Goal: Task Accomplishment & Management: Manage account settings

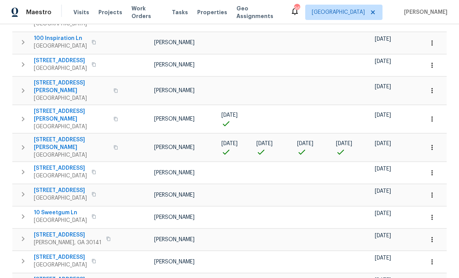
scroll to position [147, 0]
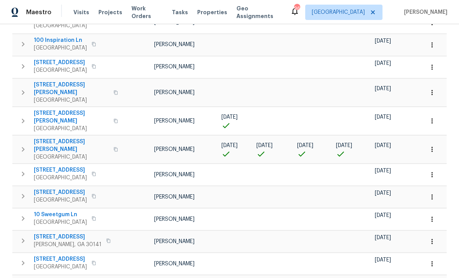
click at [438, 113] on button "button" at bounding box center [432, 121] width 17 height 17
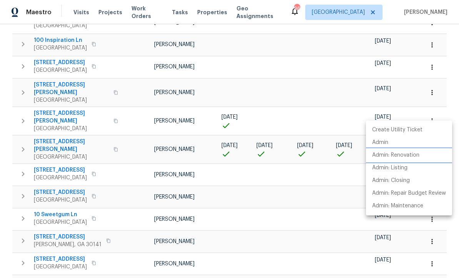
click at [420, 154] on p "Admin: Renovation" at bounding box center [395, 156] width 47 height 8
click at [190, 136] on div at bounding box center [229, 139] width 459 height 278
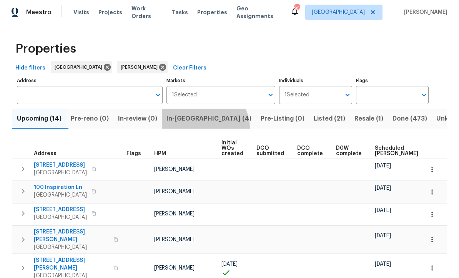
scroll to position [0, 0]
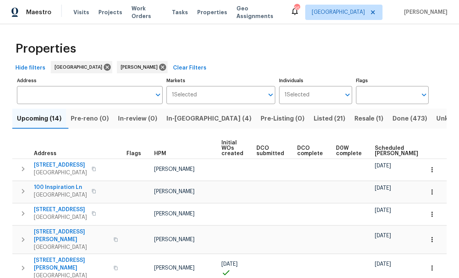
click at [314, 117] on span "Listed (21)" at bounding box center [330, 118] width 32 height 11
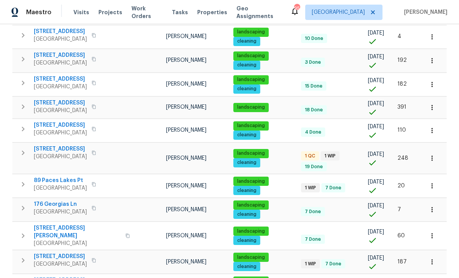
scroll to position [128, 0]
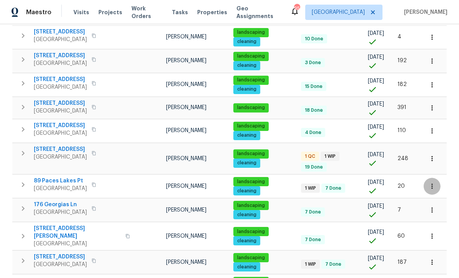
click at [432, 184] on icon "button" at bounding box center [431, 186] width 1 height 5
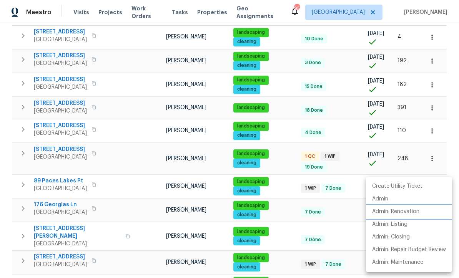
click at [419, 212] on p "Admin: Renovation" at bounding box center [395, 212] width 47 height 8
click at [99, 150] on div at bounding box center [229, 139] width 459 height 278
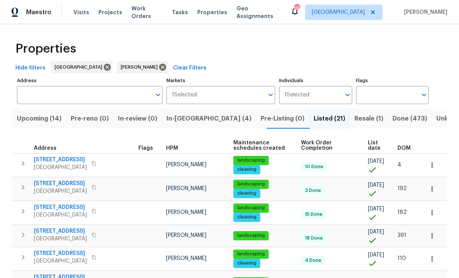
scroll to position [0, 0]
click at [36, 120] on span "Upcoming (14)" at bounding box center [39, 118] width 45 height 11
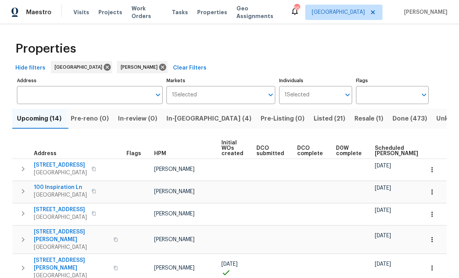
scroll to position [0, 0]
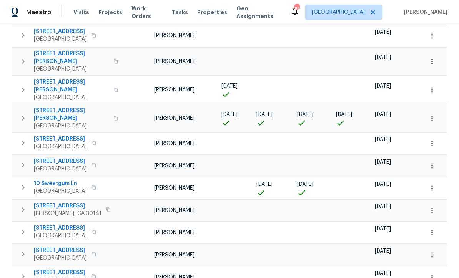
scroll to position [182, 0]
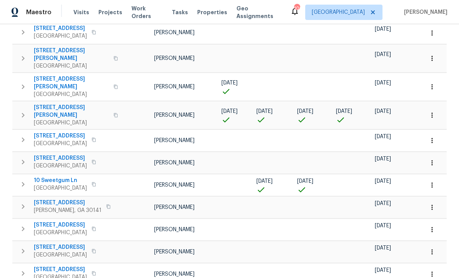
click at [53, 177] on span "10 Sweetgum Ln" at bounding box center [60, 181] width 53 height 8
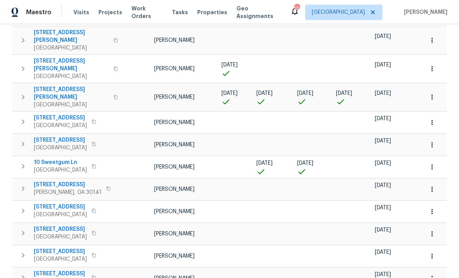
scroll to position [199, 0]
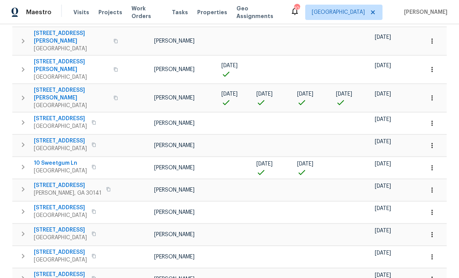
click at [436, 160] on button "button" at bounding box center [432, 168] width 17 height 17
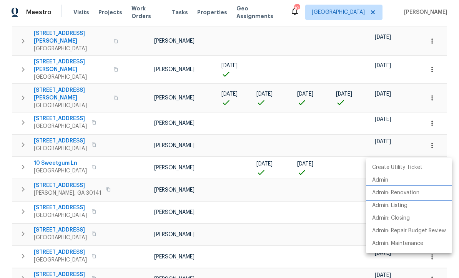
click at [419, 192] on p "Admin: Renovation" at bounding box center [395, 193] width 47 height 8
click at [223, 208] on div at bounding box center [229, 139] width 459 height 278
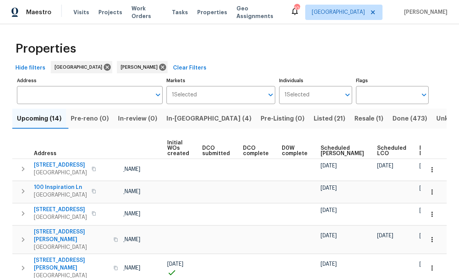
scroll to position [0, 0]
click at [197, 116] on span "In-reno (4)" at bounding box center [209, 118] width 85 height 11
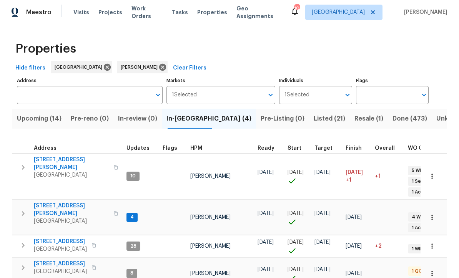
click at [434, 214] on icon "button" at bounding box center [432, 218] width 8 height 8
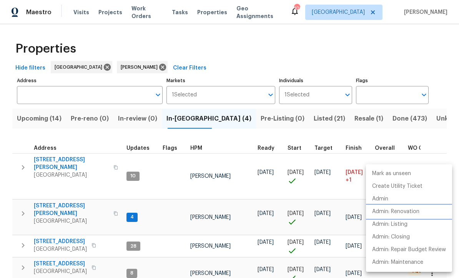
click at [416, 211] on p "Admin: Renovation" at bounding box center [395, 212] width 47 height 8
click at [43, 110] on div at bounding box center [229, 139] width 459 height 278
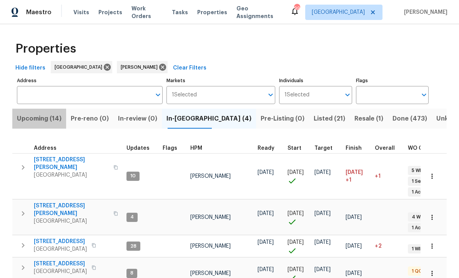
click at [43, 122] on span "Upcoming (14)" at bounding box center [39, 118] width 45 height 11
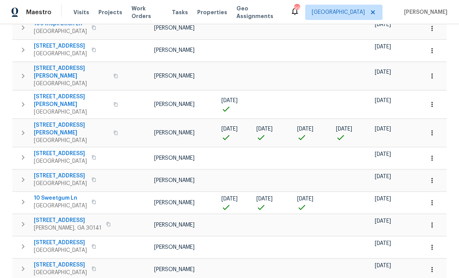
scroll to position [165, 0]
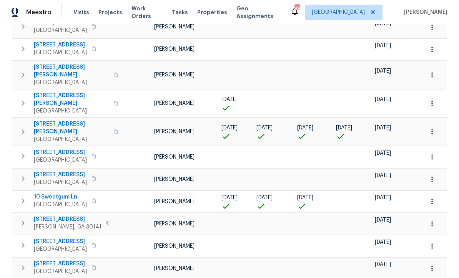
click at [435, 198] on icon "button" at bounding box center [432, 202] width 8 height 8
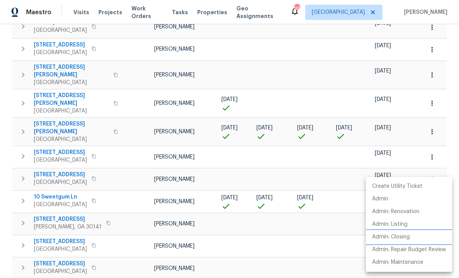
click at [411, 240] on li "Admin: Closing" at bounding box center [409, 237] width 86 height 13
click at [108, 106] on div at bounding box center [229, 139] width 459 height 278
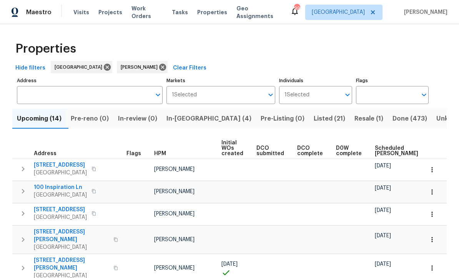
scroll to position [0, 0]
click at [180, 115] on span "In-reno (4)" at bounding box center [209, 118] width 85 height 11
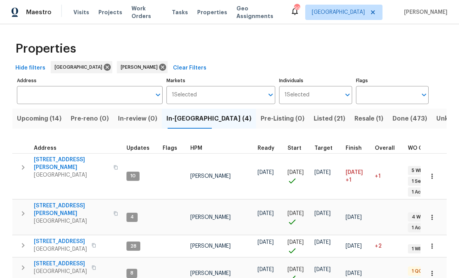
click at [52, 157] on span "306 Cooper Creek Dr" at bounding box center [71, 163] width 75 height 15
click at [33, 118] on span "Upcoming (14)" at bounding box center [39, 118] width 45 height 11
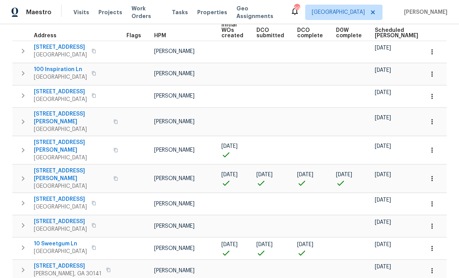
scroll to position [130, 0]
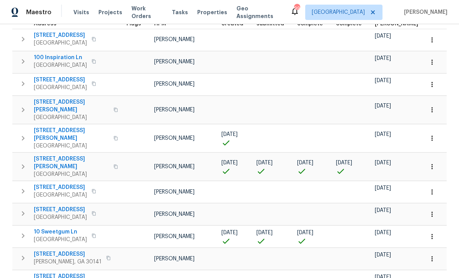
click at [434, 163] on icon "button" at bounding box center [432, 167] width 8 height 8
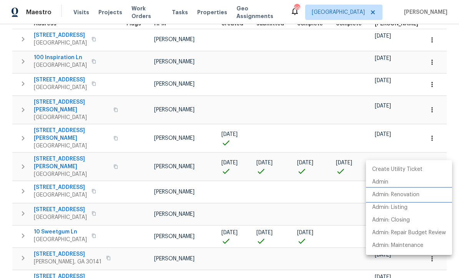
click at [406, 195] on p "Admin: Renovation" at bounding box center [395, 195] width 47 height 8
click at [16, 188] on div at bounding box center [229, 139] width 459 height 278
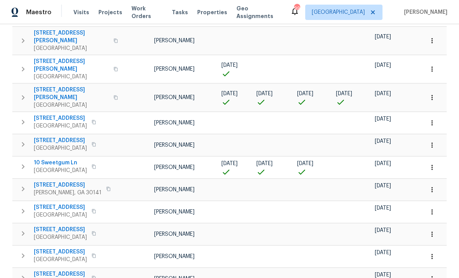
scroll to position [199, 0]
click at [435, 271] on button "button" at bounding box center [432, 279] width 17 height 17
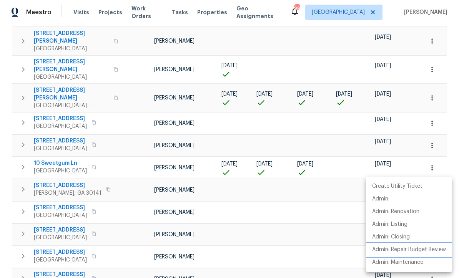
click at [402, 250] on p "Admin: Repair Budget Review" at bounding box center [409, 250] width 74 height 8
click at [449, 120] on div at bounding box center [229, 139] width 459 height 278
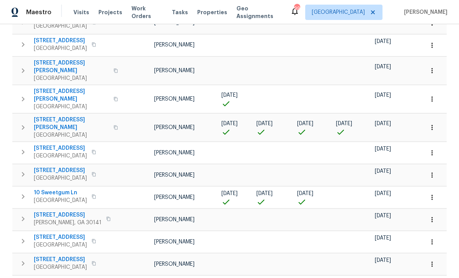
scroll to position [167, 0]
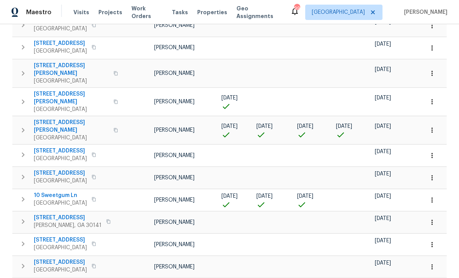
click at [57, 119] on span "[STREET_ADDRESS][PERSON_NAME]" at bounding box center [71, 126] width 75 height 15
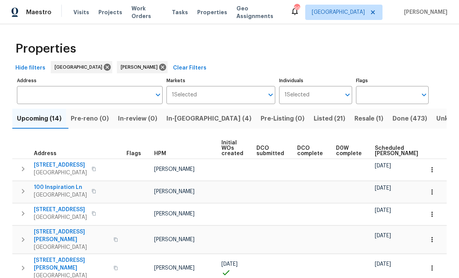
scroll to position [0, 0]
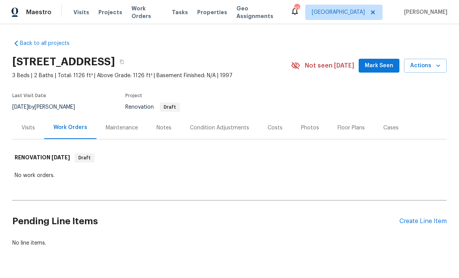
scroll to position [21, 0]
click at [431, 218] on div "Create Line Item" at bounding box center [423, 221] width 47 height 7
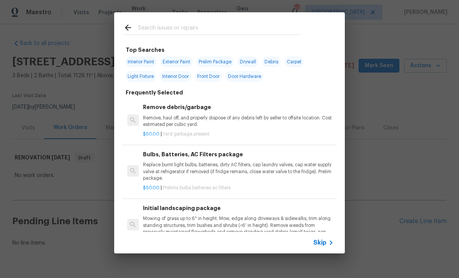
click at [138, 23] on input "text" at bounding box center [219, 29] width 163 height 12
click at [143, 29] on input "text" at bounding box center [219, 29] width 163 height 12
type input "Ext"
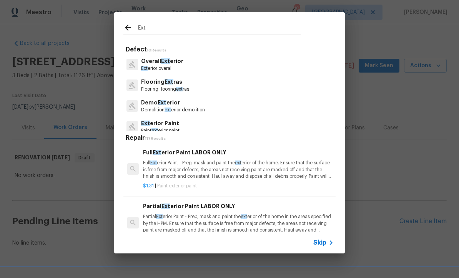
click at [155, 63] on p "Overall Ext erior" at bounding box center [162, 61] width 42 height 8
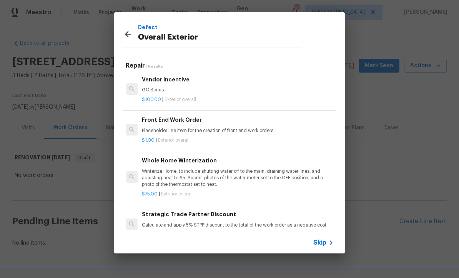
scroll to position [1, 1]
click at [183, 128] on p "Placeholder line item for the creation of front end work orders." at bounding box center [237, 131] width 191 height 7
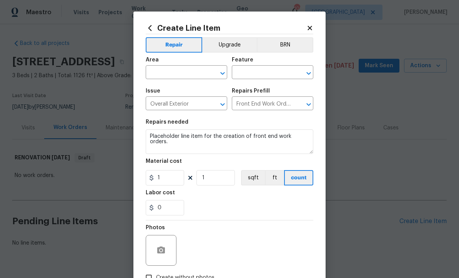
click at [161, 73] on input "text" at bounding box center [176, 73] width 60 height 12
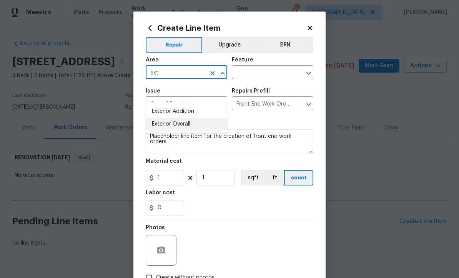
click at [163, 118] on li "Exterior Overall" at bounding box center [187, 124] width 82 height 13
type input "Exterior Overall"
click at [242, 71] on input "text" at bounding box center [262, 73] width 60 height 12
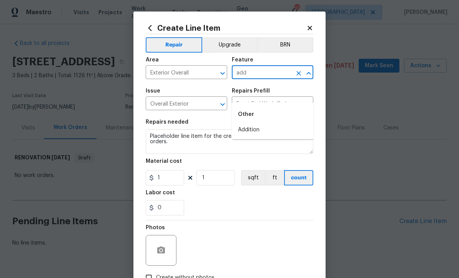
click at [246, 124] on li "Addition" at bounding box center [273, 130] width 82 height 13
type input "Addition"
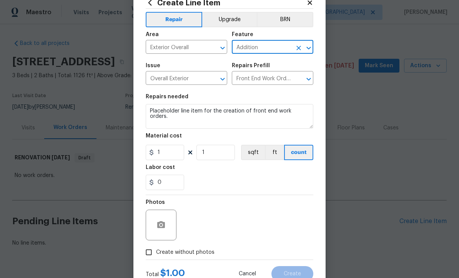
scroll to position [41, 0]
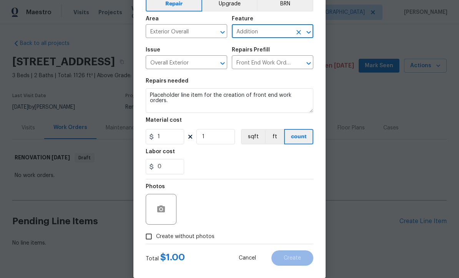
click at [147, 240] on input "Create without photos" at bounding box center [149, 237] width 15 height 15
checkbox input "true"
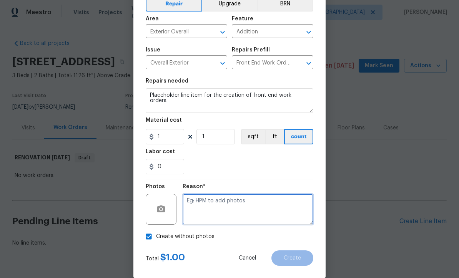
click at [188, 205] on textarea at bounding box center [248, 209] width 131 height 31
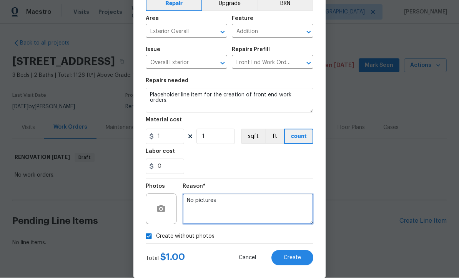
type textarea "No pictures"
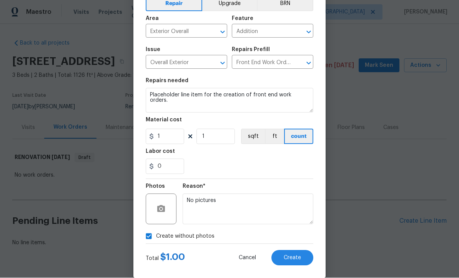
click at [295, 252] on button "Create" at bounding box center [292, 258] width 42 height 15
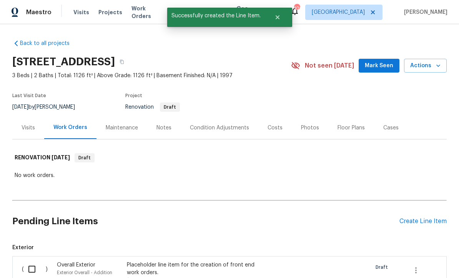
click at [33, 261] on input "checkbox" at bounding box center [35, 269] width 22 height 16
checkbox input "true"
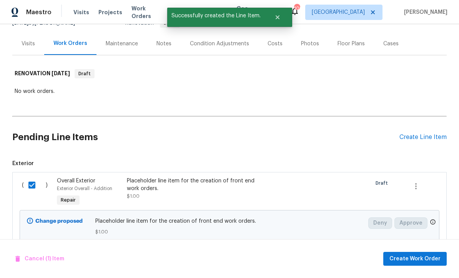
scroll to position [83, 0]
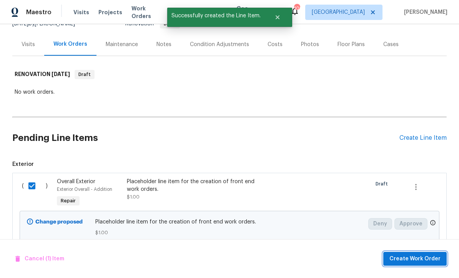
click at [413, 257] on span "Create Work Order" at bounding box center [415, 260] width 51 height 10
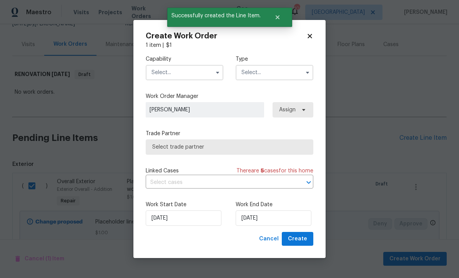
click at [160, 73] on input "text" at bounding box center [185, 72] width 78 height 15
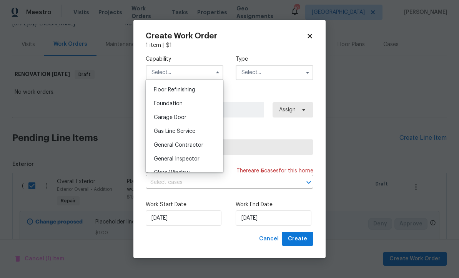
scroll to position [315, 0]
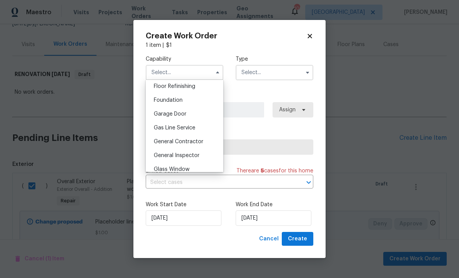
click at [172, 148] on div "General Contractor" at bounding box center [185, 142] width 74 height 14
type input "General Contractor"
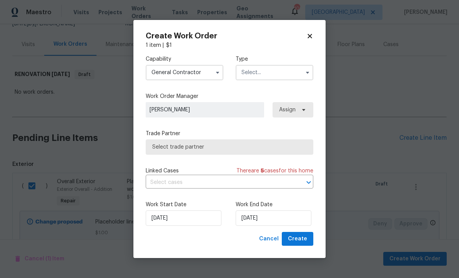
click at [246, 68] on input "text" at bounding box center [275, 72] width 78 height 15
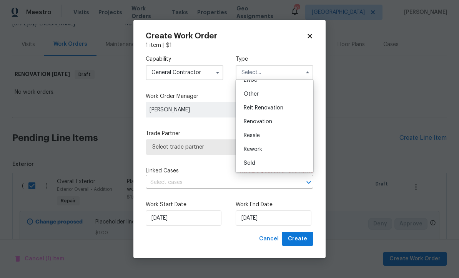
scroll to position [92, 0]
click at [251, 120] on span "Renovation" at bounding box center [258, 121] width 28 height 5
type input "Renovation"
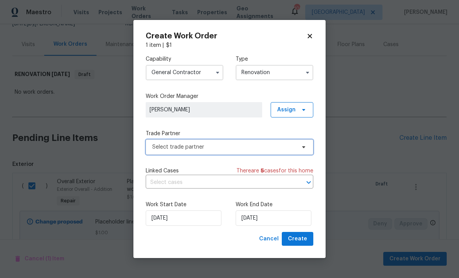
click at [162, 146] on span "Select trade partner" at bounding box center [223, 147] width 143 height 8
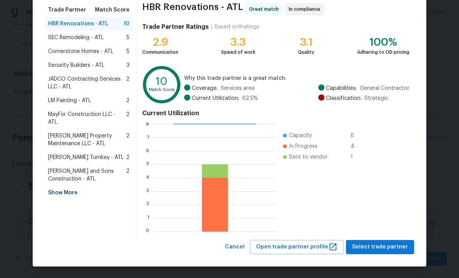
scroll to position [61, 0]
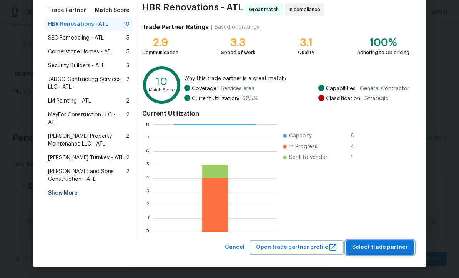
click at [374, 241] on button "Select trade partner" at bounding box center [380, 248] width 68 height 14
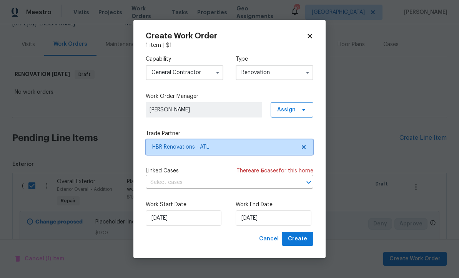
scroll to position [0, 0]
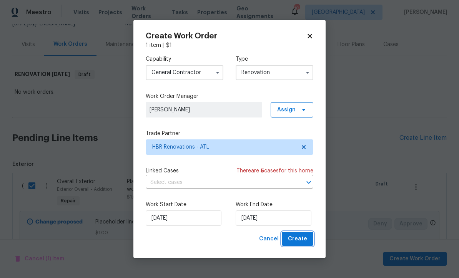
click at [298, 240] on span "Create" at bounding box center [297, 240] width 19 height 10
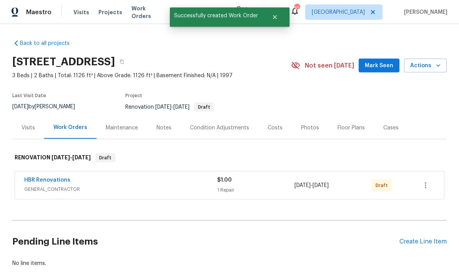
scroll to position [21, 0]
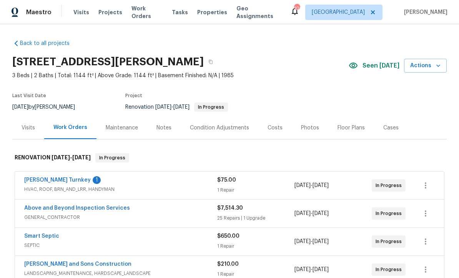
click at [47, 179] on link "[PERSON_NAME] Turnkey" at bounding box center [57, 180] width 67 height 5
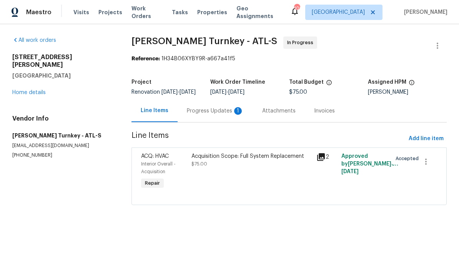
click at [213, 115] on div "Progress Updates 1" at bounding box center [215, 111] width 57 height 8
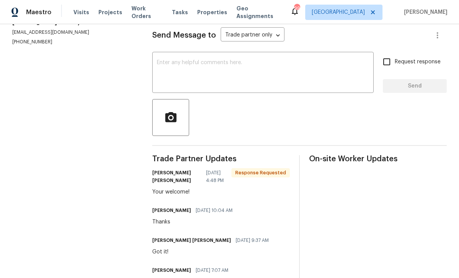
scroll to position [107, 0]
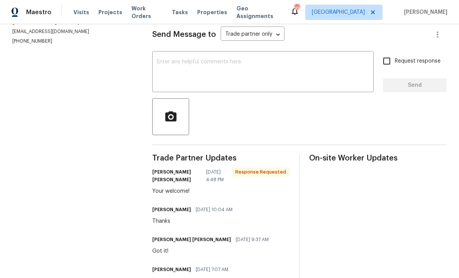
click at [177, 63] on div "x ​" at bounding box center [262, 72] width 221 height 39
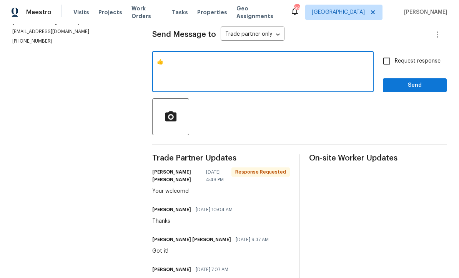
type textarea "👍"
click at [427, 90] on span "Send" at bounding box center [415, 86] width 52 height 10
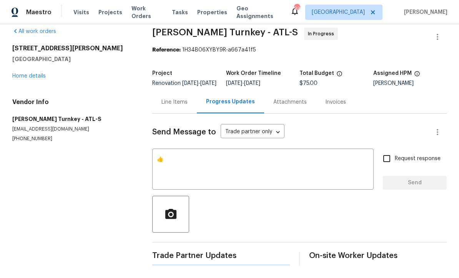
scroll to position [0, 0]
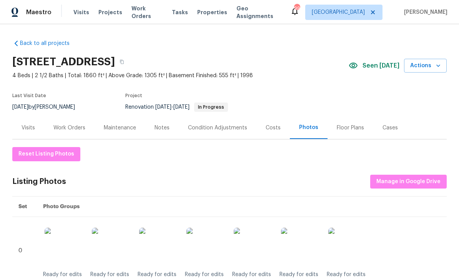
click at [79, 131] on div "Work Orders" at bounding box center [69, 128] width 32 height 8
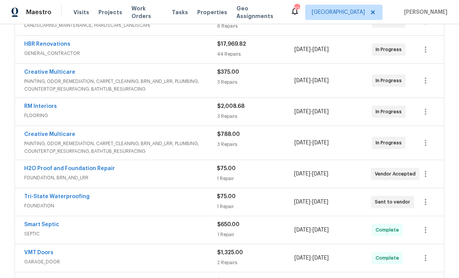
scroll to position [178, 0]
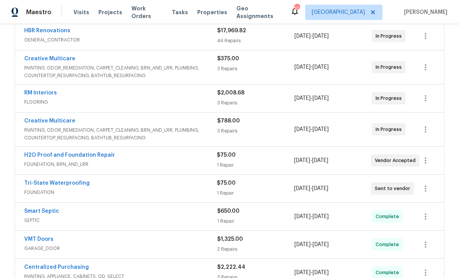
click at [82, 185] on link "Tri-State Waterproofing" at bounding box center [56, 183] width 65 height 5
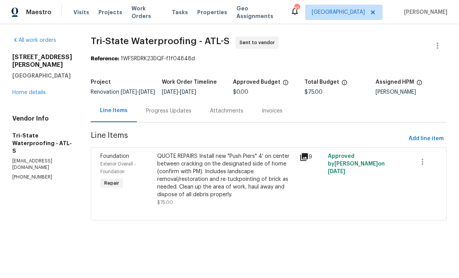
click at [165, 115] on div "Progress Updates" at bounding box center [168, 111] width 45 height 8
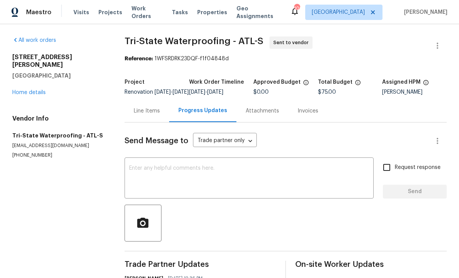
click at [125, 178] on div "x ​" at bounding box center [249, 179] width 249 height 39
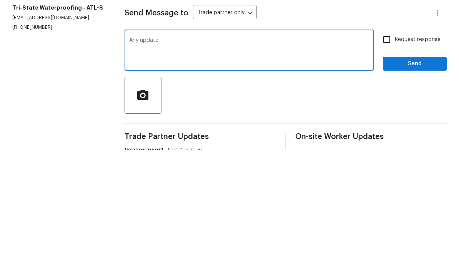
type textarea "Any update"
click at [388, 160] on input "Request response" at bounding box center [387, 168] width 16 height 16
checkbox input "true"
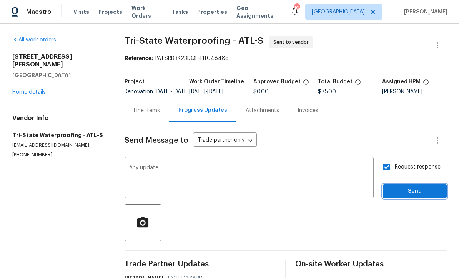
click at [415, 187] on span "Send" at bounding box center [415, 192] width 52 height 10
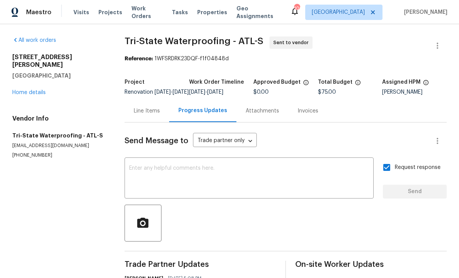
scroll to position [0, 0]
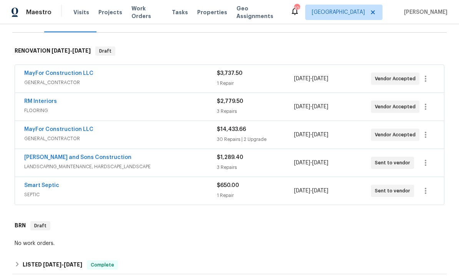
scroll to position [105, 0]
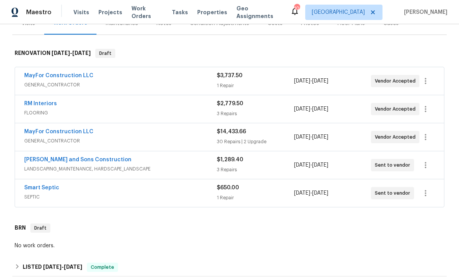
click at [40, 77] on link "MayFor Construction LLC" at bounding box center [58, 75] width 69 height 5
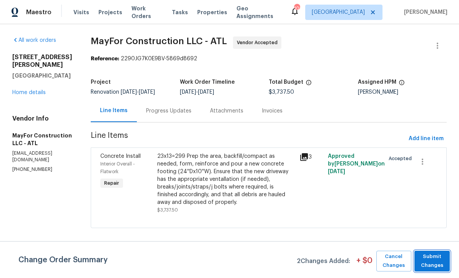
click at [436, 255] on span "Submit Changes" at bounding box center [432, 262] width 28 height 18
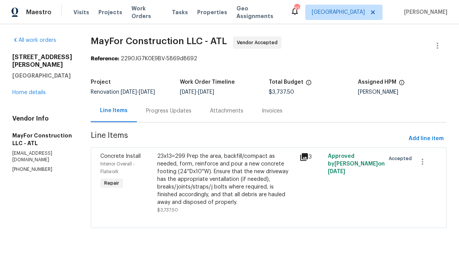
click at [24, 90] on link "Home details" at bounding box center [28, 92] width 33 height 5
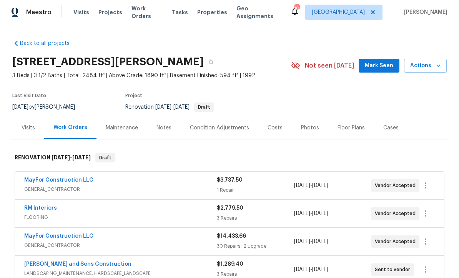
click at [32, 238] on link "MayFor Construction LLC" at bounding box center [58, 236] width 69 height 5
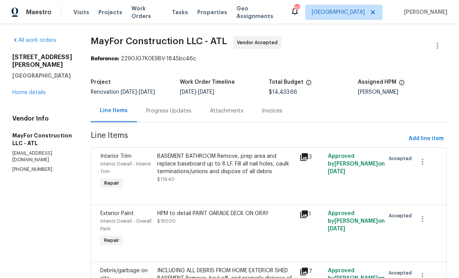
click at [25, 90] on link "Home details" at bounding box center [28, 92] width 33 height 5
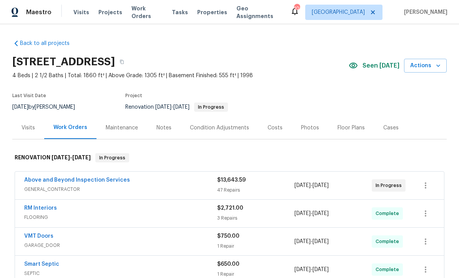
click at [48, 178] on link "Above and Beyond Inspection Services" at bounding box center [77, 180] width 106 height 5
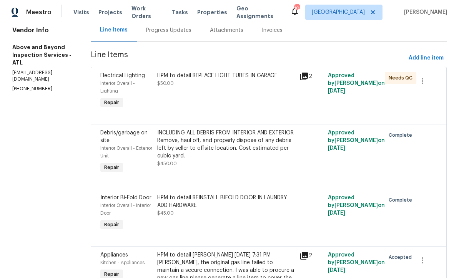
scroll to position [78, 0]
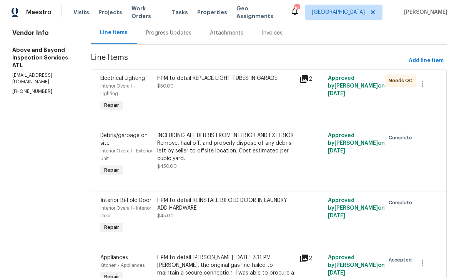
click at [210, 100] on div "HPM to detail REPLACE LIGHT TUBES IN GARAGE $50.00" at bounding box center [226, 93] width 142 height 43
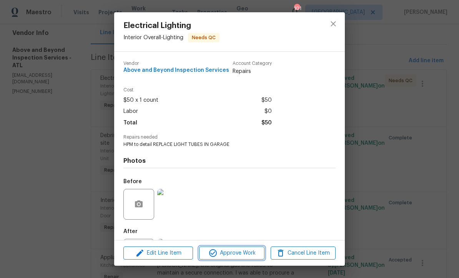
click at [234, 257] on span "Approve Work" at bounding box center [232, 254] width 60 height 10
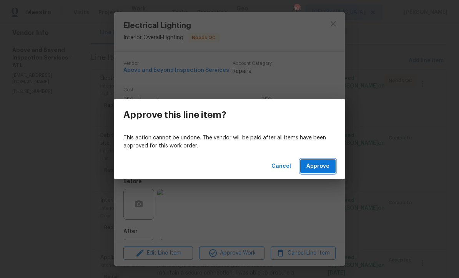
click at [316, 163] on span "Approve" at bounding box center [317, 167] width 23 height 10
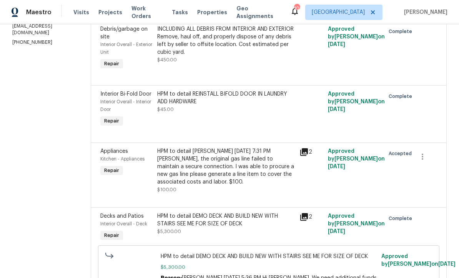
scroll to position [124, 0]
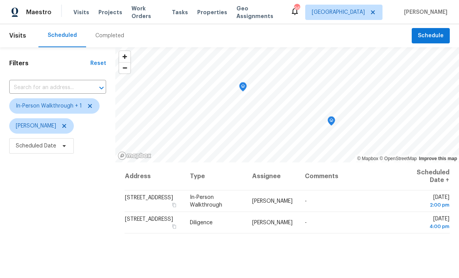
scroll to position [0, 0]
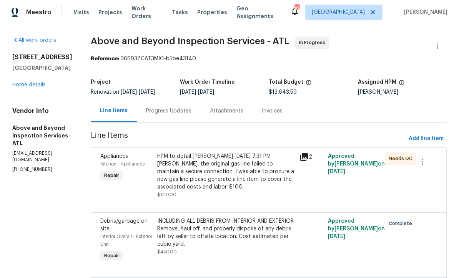
click at [229, 177] on div "HPM to detail Jason Leonard 09/20/2025 7:31 PM Mirsad, the original gas line fa…" at bounding box center [226, 172] width 138 height 38
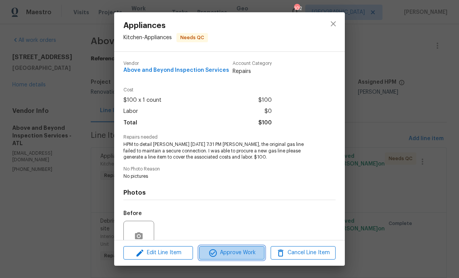
click at [225, 254] on span "Approve Work" at bounding box center [232, 253] width 60 height 10
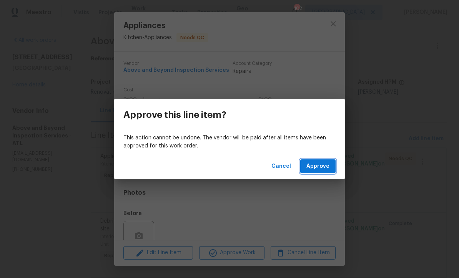
click at [315, 167] on span "Approve" at bounding box center [317, 167] width 23 height 10
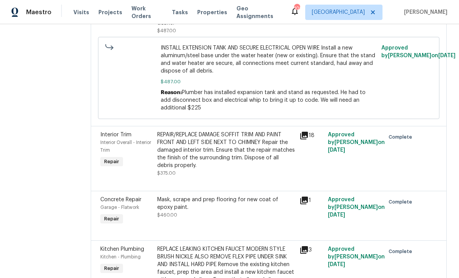
scroll to position [2846, 0]
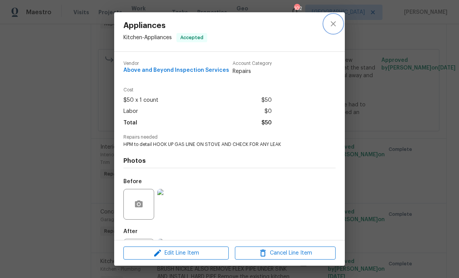
click at [332, 25] on icon "close" at bounding box center [333, 23] width 5 height 5
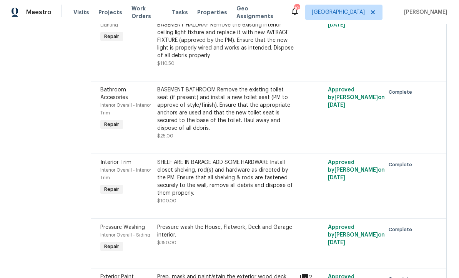
scroll to position [681, 0]
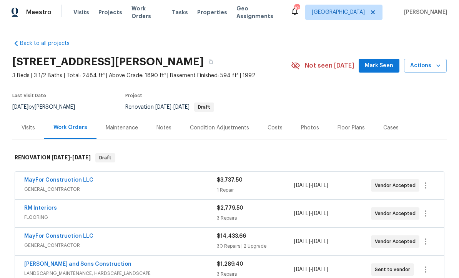
click at [161, 128] on div "Notes" at bounding box center [164, 128] width 15 height 8
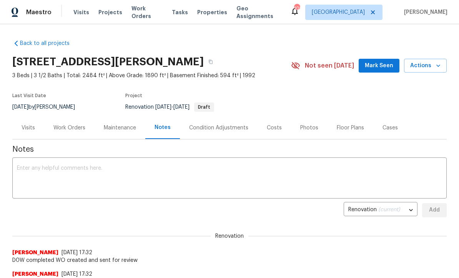
click at [24, 168] on textarea at bounding box center [229, 179] width 425 height 27
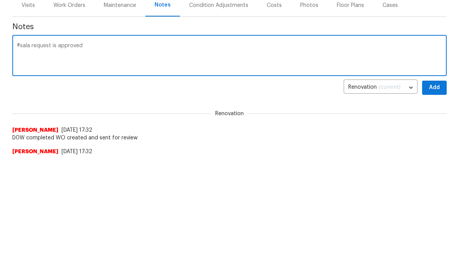
paste textarea "[PERSON_NAME] Approved, thank you for escalating!"
type textarea "#sala request is approved [PERSON_NAME] Approved, thank you for escalating!"
click at [438, 206] on span "Add" at bounding box center [434, 211] width 12 height 10
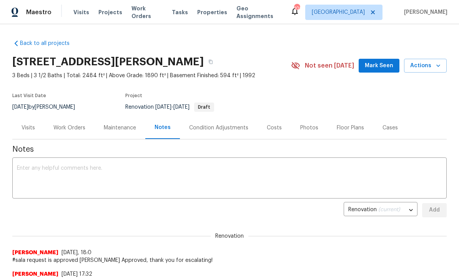
click at [67, 127] on div "Work Orders" at bounding box center [69, 128] width 32 height 8
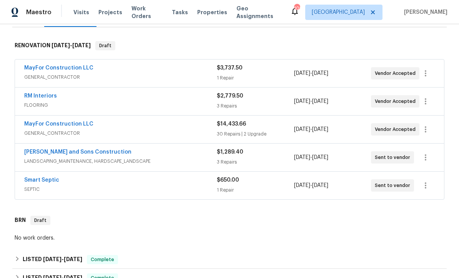
scroll to position [114, 0]
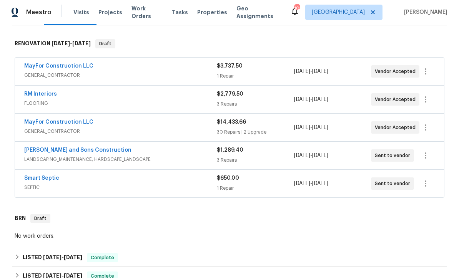
click at [51, 122] on link "MayFor Construction LLC" at bounding box center [58, 122] width 69 height 5
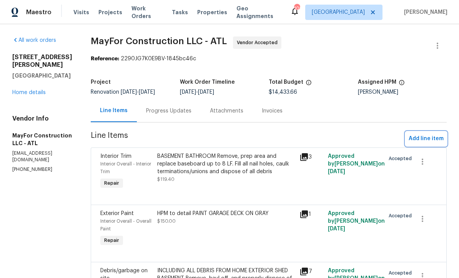
click at [431, 141] on span "Add line item" at bounding box center [426, 139] width 35 height 10
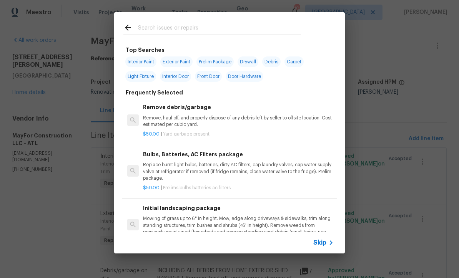
click at [140, 27] on input "text" at bounding box center [219, 29] width 163 height 12
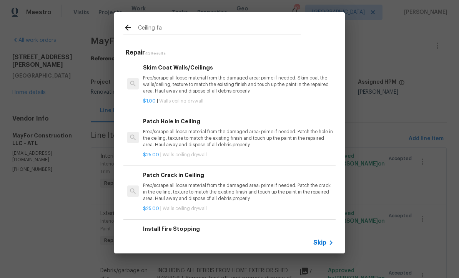
type input "Ceiling fan"
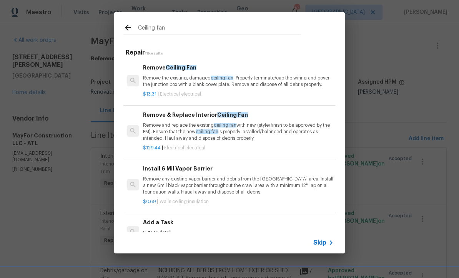
click at [197, 125] on p "Remove and replace the existing ceiling fan with new (style/finish to be approv…" at bounding box center [238, 132] width 191 height 20
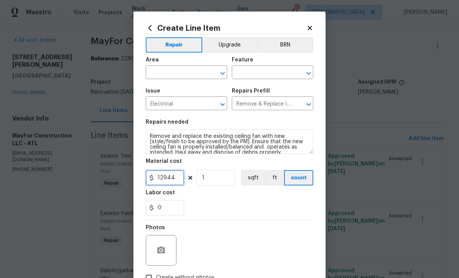
click at [177, 181] on input "129.44" at bounding box center [165, 177] width 38 height 15
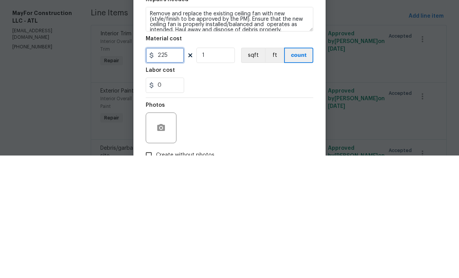
type input "225"
click at [210, 170] on input "1" at bounding box center [216, 177] width 38 height 15
type input "2"
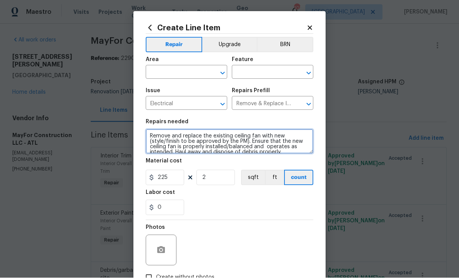
click at [150, 134] on textarea "Remove and replace the existing ceiling fan with new (style/finish to be approv…" at bounding box center [230, 142] width 168 height 25
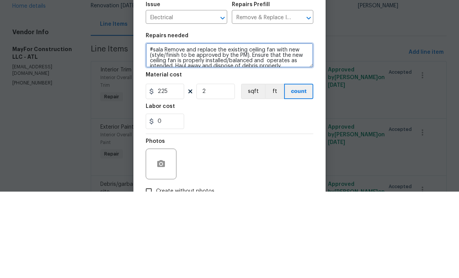
click at [155, 130] on textarea "#sala Remove and replace the existing ceiling fan with new (style/finish to be …" at bounding box center [230, 142] width 168 height 25
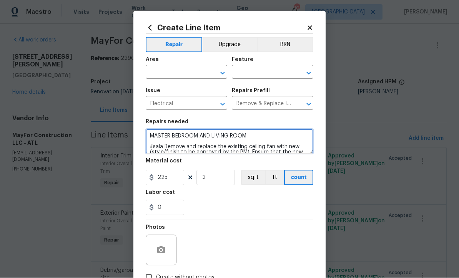
type textarea "MASTER BEDROOM AND LIVING ROOM #sala Remove and replace the existing ceiling fa…"
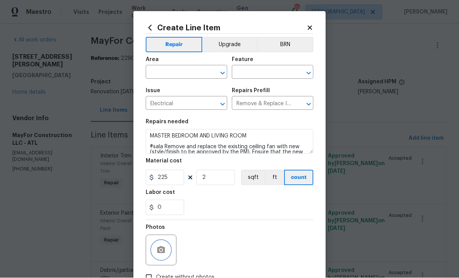
click at [155, 247] on button "button" at bounding box center [161, 250] width 18 height 18
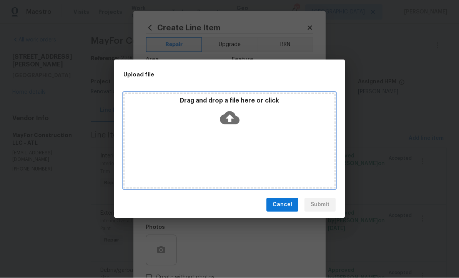
click at [232, 116] on icon at bounding box center [230, 118] width 20 height 13
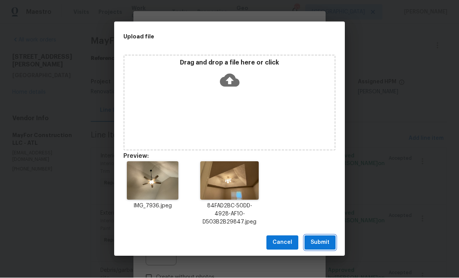
click at [321, 241] on span "Submit" at bounding box center [320, 243] width 19 height 10
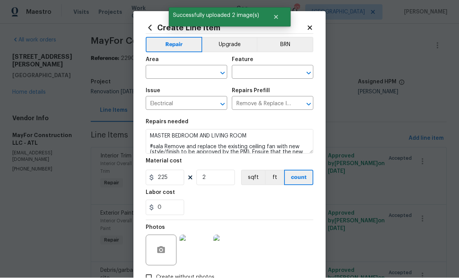
click at [158, 72] on input "text" at bounding box center [176, 73] width 60 height 12
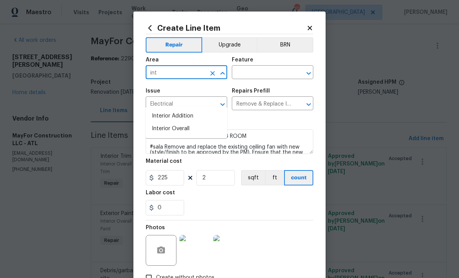
click at [166, 123] on li "Interior Overall" at bounding box center [187, 129] width 82 height 13
type input "Interior Overall"
click at [246, 70] on input "text" at bounding box center [262, 73] width 60 height 12
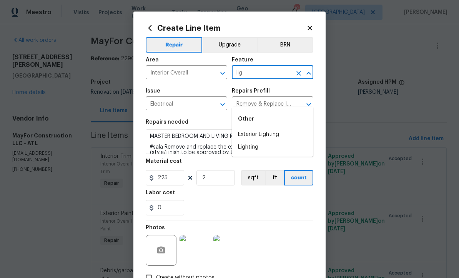
click at [247, 141] on li "Lighting" at bounding box center [273, 147] width 82 height 13
type input "Lighting"
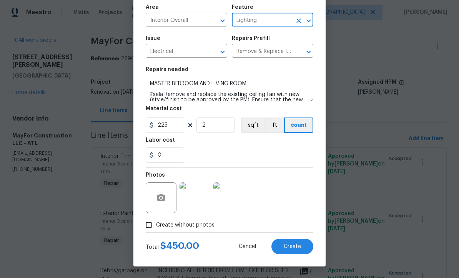
scroll to position [54, 0]
click at [291, 244] on span "Create" at bounding box center [292, 247] width 17 height 6
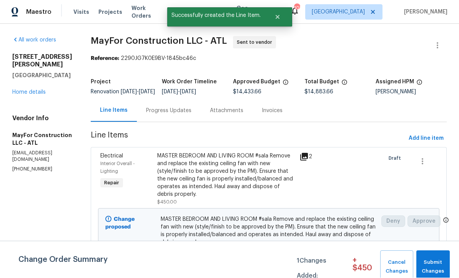
scroll to position [0, 0]
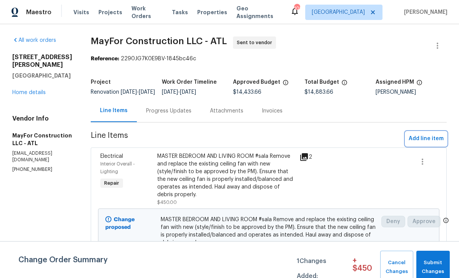
click at [432, 144] on span "Add line item" at bounding box center [426, 139] width 35 height 10
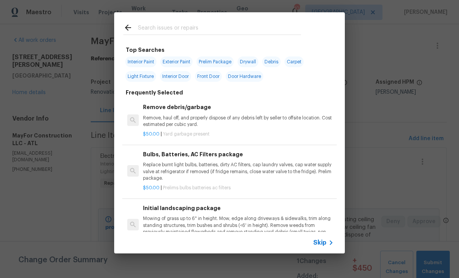
click at [142, 26] on input "text" at bounding box center [219, 29] width 163 height 12
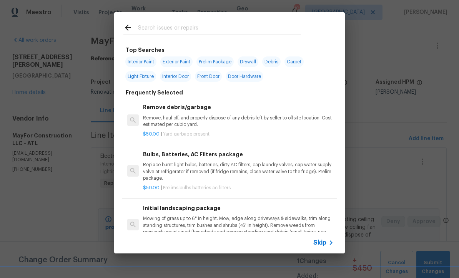
click at [322, 244] on span "Skip" at bounding box center [319, 243] width 13 height 8
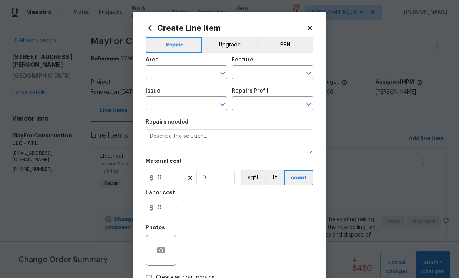
click at [163, 69] on input "text" at bounding box center [176, 73] width 60 height 12
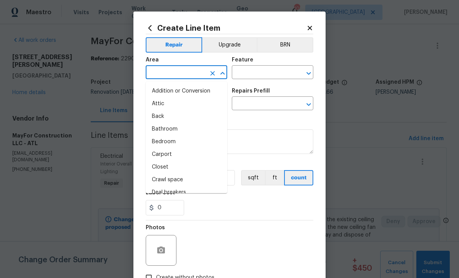
scroll to position [0, 0]
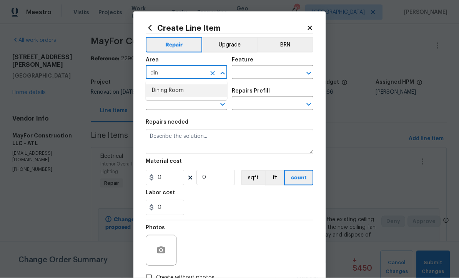
click at [165, 91] on li "Dining Room" at bounding box center [187, 91] width 82 height 13
type input "Dining Room"
click at [245, 70] on input "text" at bounding box center [262, 73] width 60 height 12
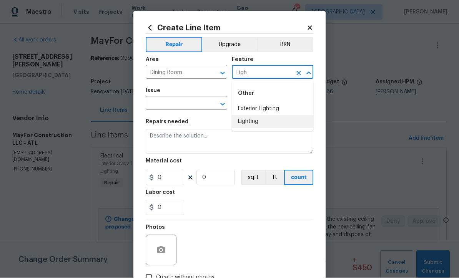
click at [250, 126] on li "Lighting" at bounding box center [273, 122] width 82 height 13
type input "Lighting"
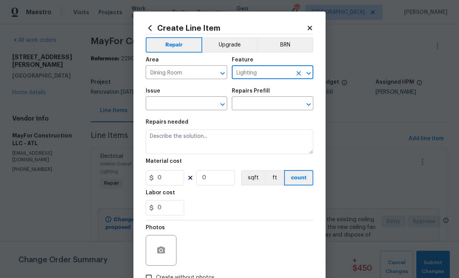
click at [168, 104] on input "text" at bounding box center [176, 104] width 60 height 12
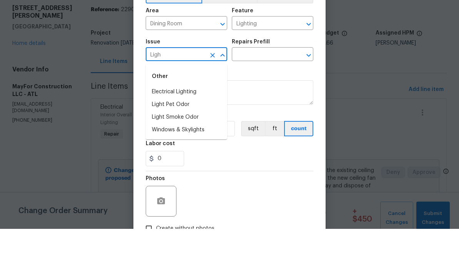
scroll to position [25, 0]
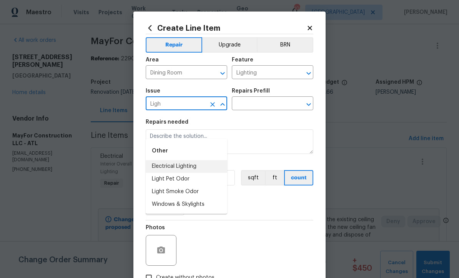
click at [170, 160] on li "Electrical Lighting" at bounding box center [187, 166] width 82 height 13
type input "Electrical Lighting"
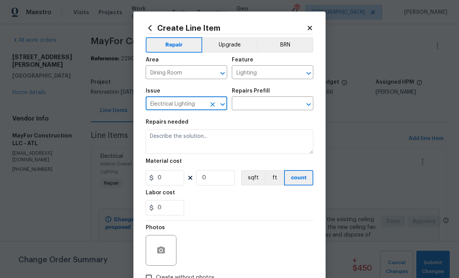
click at [246, 102] on input "text" at bounding box center [262, 104] width 60 height 12
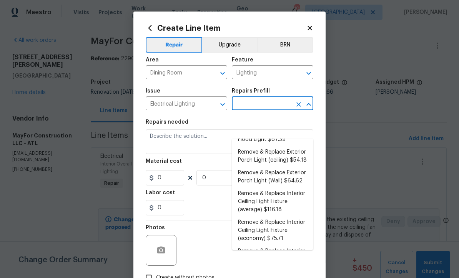
scroll to position [180, 0]
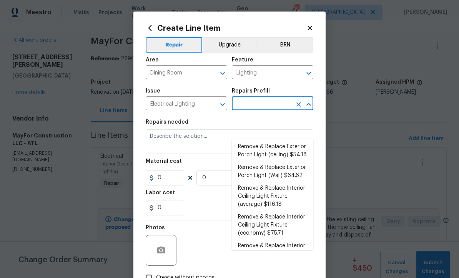
click at [262, 182] on li "Remove & Replace Interior Ceiling Light Fixture (average) $116.18" at bounding box center [273, 196] width 82 height 29
type input "Remove & Replace Interior Ceiling Light Fixture (average) $116.18"
type textarea "Remove the existing interior ceiling light fixture and replace it with new AVER…"
type input "1"
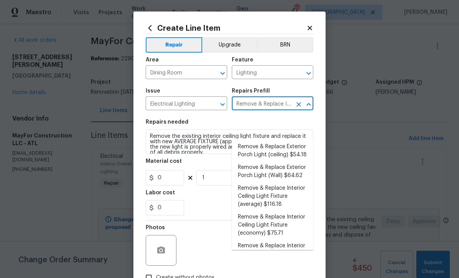
type input "116.18"
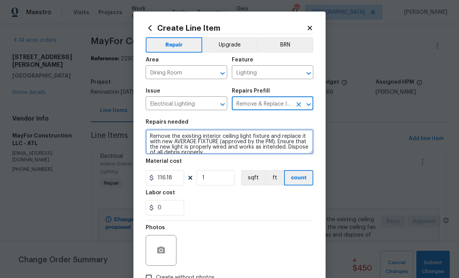
click at [148, 133] on textarea "Remove the existing interior ceiling light fixture and replace it with new AVER…" at bounding box center [230, 142] width 168 height 25
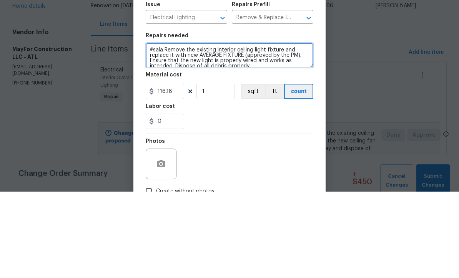
click at [159, 130] on textarea "#sala Remove the existing interior ceiling light fixture and replace it with ne…" at bounding box center [230, 142] width 168 height 25
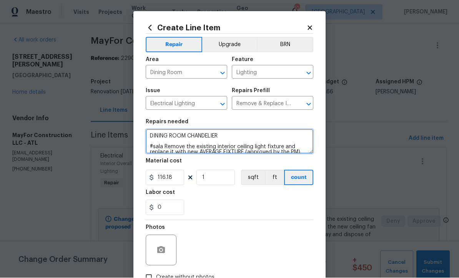
type textarea "DINING ROOM CHANDELIER #sala Remove the existing interior ceiling light fixture…"
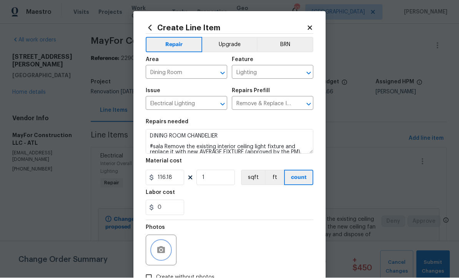
click at [159, 251] on icon "button" at bounding box center [161, 250] width 8 height 7
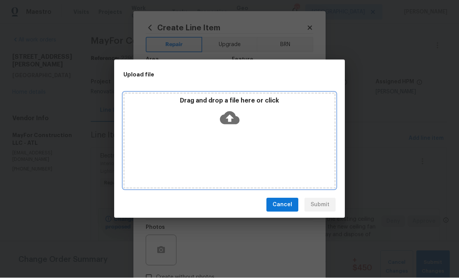
click at [230, 118] on icon at bounding box center [230, 118] width 20 height 20
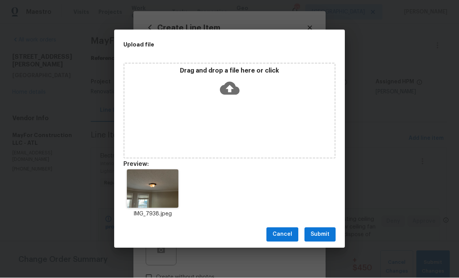
click at [322, 231] on span "Submit" at bounding box center [320, 235] width 19 height 10
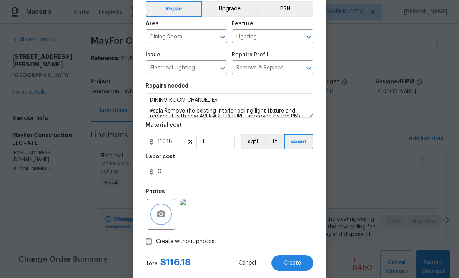
scroll to position [40, 0]
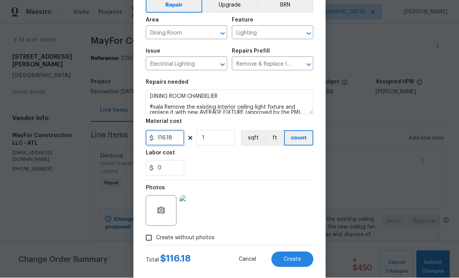
click at [177, 142] on input "116.18" at bounding box center [165, 138] width 38 height 15
type input "110"
click at [234, 185] on div "Photos" at bounding box center [230, 206] width 168 height 50
click at [275, 204] on div "Photos" at bounding box center [230, 206] width 168 height 50
click at [291, 257] on button "Create" at bounding box center [292, 259] width 42 height 15
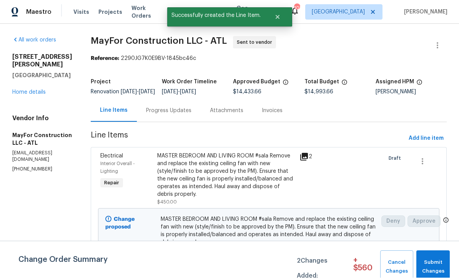
scroll to position [0, 0]
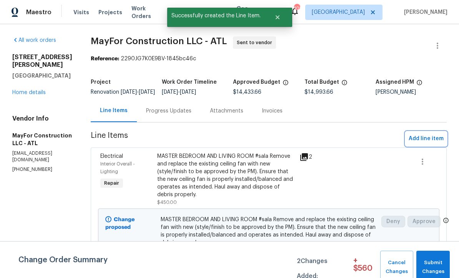
click at [432, 144] on span "Add line item" at bounding box center [426, 139] width 35 height 10
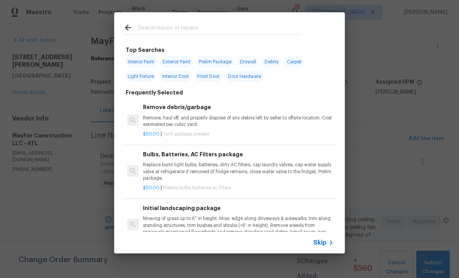
click at [325, 246] on span "Skip" at bounding box center [319, 243] width 13 height 8
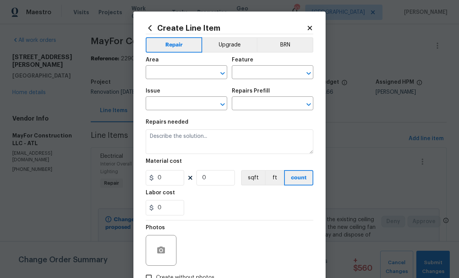
click at [157, 70] on input "text" at bounding box center [176, 73] width 60 height 12
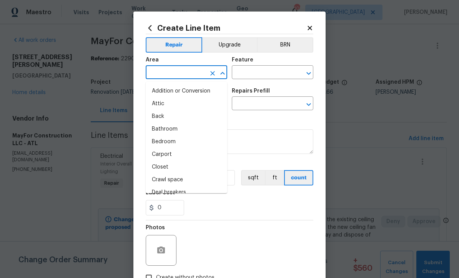
scroll to position [0, 0]
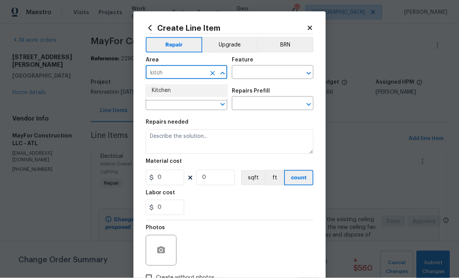
click at [160, 92] on li "Kitchen" at bounding box center [187, 91] width 82 height 13
type input "Kitchen"
click at [242, 70] on input "text" at bounding box center [262, 73] width 60 height 12
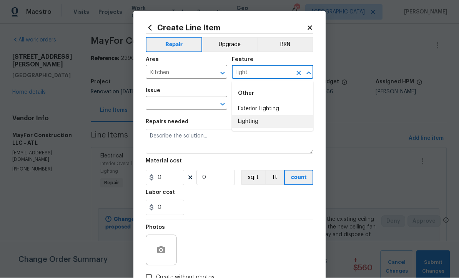
click at [246, 122] on li "Lighting" at bounding box center [273, 122] width 82 height 13
type input "Lighting"
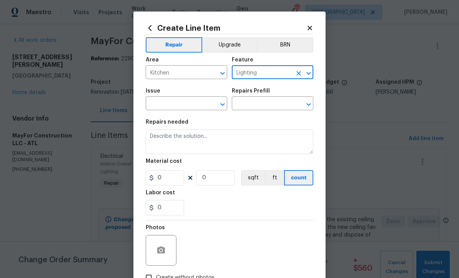
click at [163, 105] on input "text" at bounding box center [176, 104] width 60 height 12
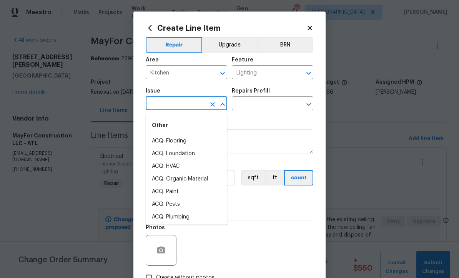
scroll to position [0, 0]
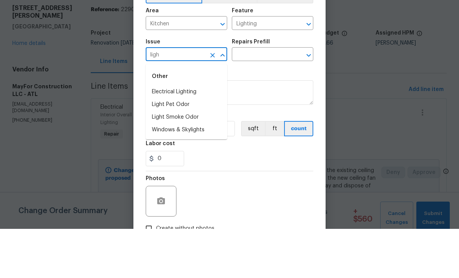
click at [173, 135] on li "Electrical Lighting" at bounding box center [187, 141] width 82 height 13
type input "Electrical Lighting"
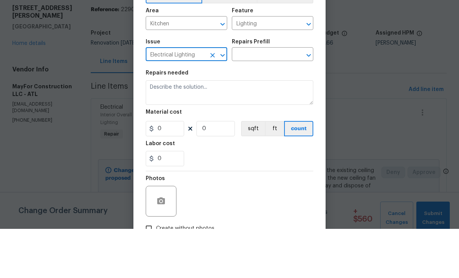
click at [241, 98] on input "text" at bounding box center [262, 104] width 60 height 12
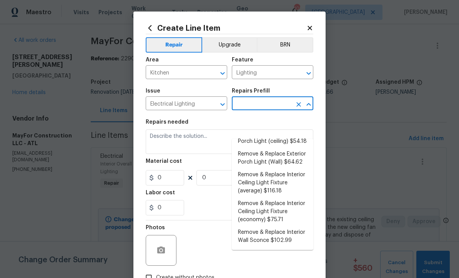
scroll to position [195, 0]
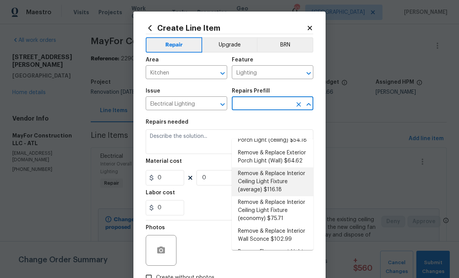
click at [256, 168] on li "Remove & Replace Interior Ceiling Light Fixture (average) $116.18" at bounding box center [273, 182] width 82 height 29
type input "Remove & Replace Interior Ceiling Light Fixture (average) $116.18"
type textarea "Remove the existing interior ceiling light fixture and replace it with new AVER…"
type input "1"
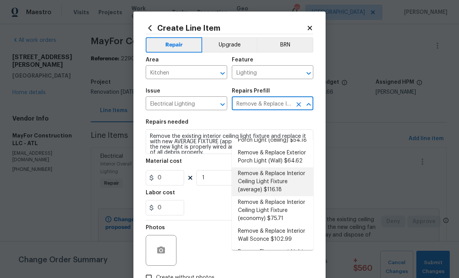
type input "116.18"
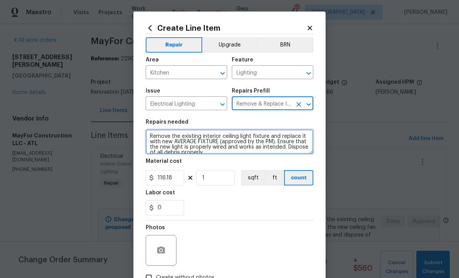
click at [150, 136] on textarea "Remove the existing interior ceiling light fixture and replace it with new AVER…" at bounding box center [230, 142] width 168 height 25
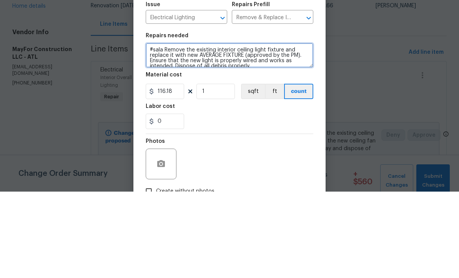
click at [156, 130] on textarea "#sala Remove the existing interior ceiling light fixture and replace it with ne…" at bounding box center [230, 142] width 168 height 25
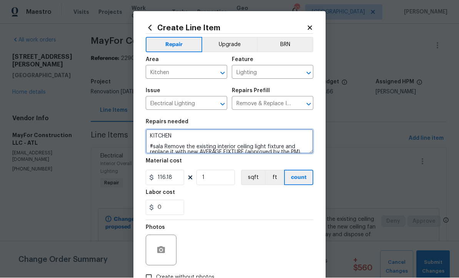
type textarea "KITCHEN #sala Remove the existing interior ceiling light fixture and replace it…"
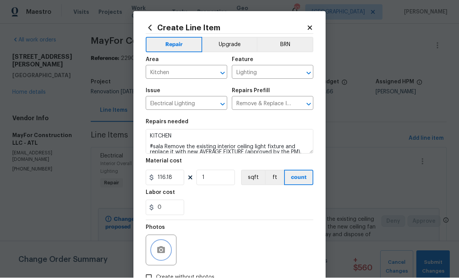
click at [160, 250] on icon "button" at bounding box center [161, 250] width 8 height 7
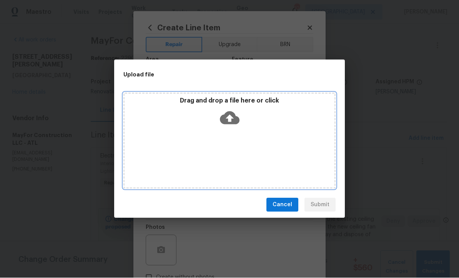
click at [231, 118] on icon at bounding box center [230, 118] width 20 height 20
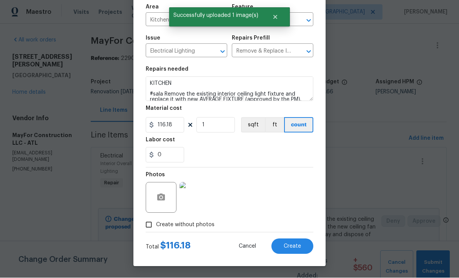
scroll to position [54, 0]
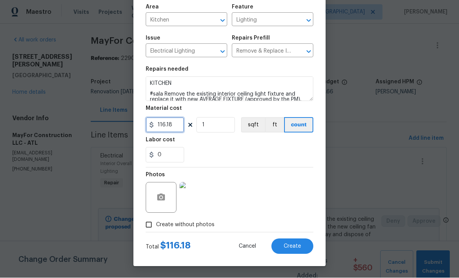
click at [175, 129] on input "116.18" at bounding box center [165, 125] width 38 height 15
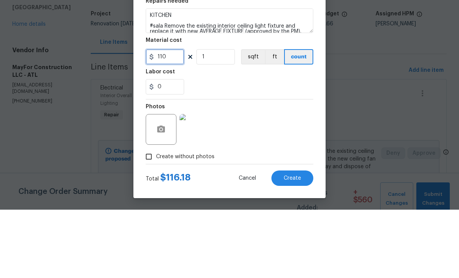
type input "110"
click at [218, 148] on div "0" at bounding box center [230, 155] width 168 height 15
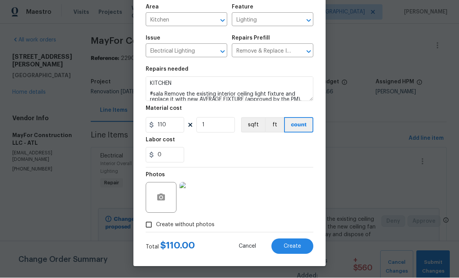
click at [293, 248] on span "Create" at bounding box center [292, 247] width 17 height 6
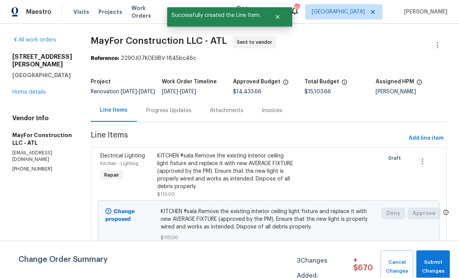
scroll to position [0, 0]
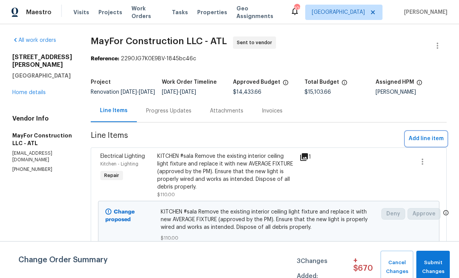
click at [434, 144] on span "Add line item" at bounding box center [426, 139] width 35 height 10
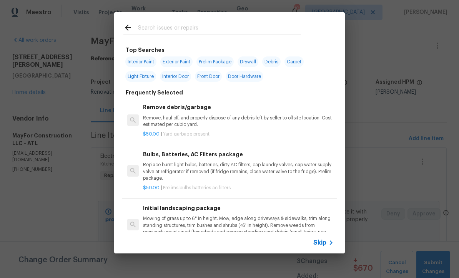
click at [139, 31] on input "text" at bounding box center [219, 29] width 163 height 12
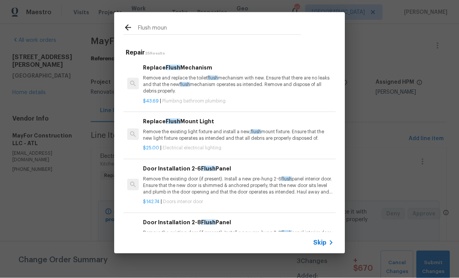
type input "Flush mount"
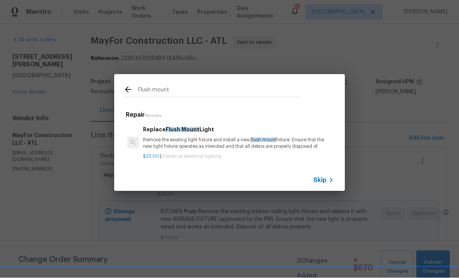
click at [194, 138] on p "Remove the existing light fixture and install a new, flush mount fixture. Ensur…" at bounding box center [238, 143] width 191 height 13
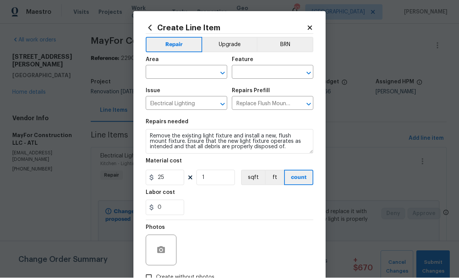
scroll to position [0, 0]
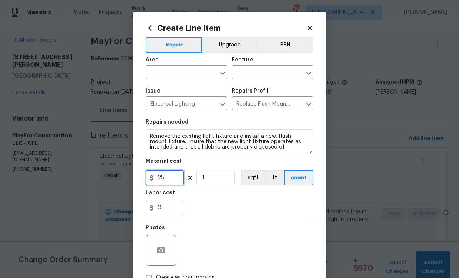
click at [167, 179] on input "25" at bounding box center [165, 177] width 38 height 15
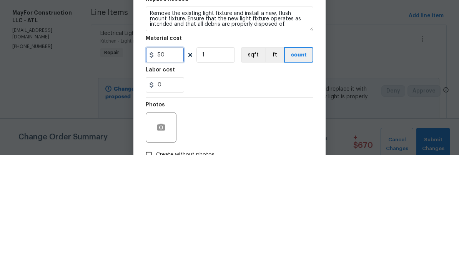
type input "50"
click at [210, 170] on input "1" at bounding box center [216, 177] width 38 height 15
type input "9"
click at [215, 200] on div "0" at bounding box center [230, 207] width 168 height 15
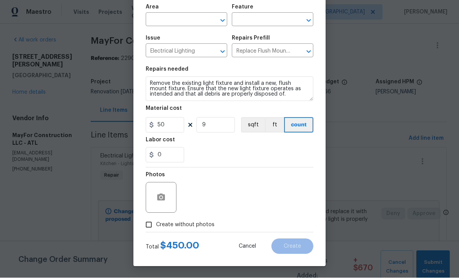
scroll to position [54, 0]
click at [160, 197] on icon "button" at bounding box center [161, 197] width 9 height 9
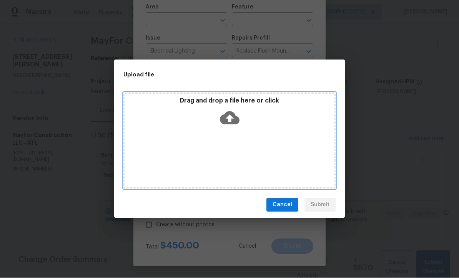
click at [228, 119] on icon at bounding box center [230, 118] width 20 height 20
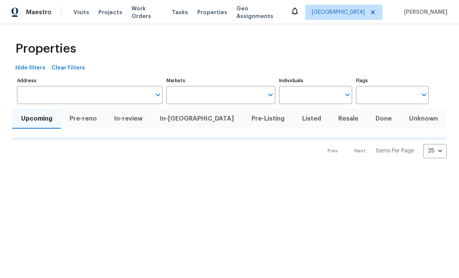
scroll to position [0, 0]
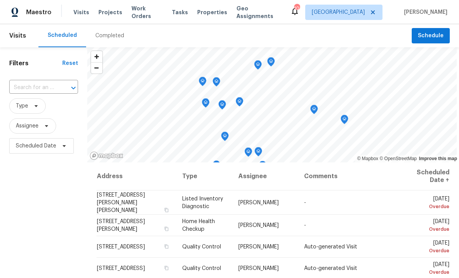
click at [53, 88] on input "text" at bounding box center [32, 88] width 47 height 12
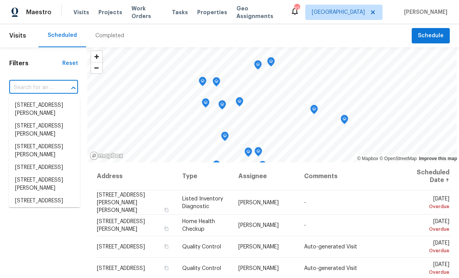
click at [32, 86] on input "text" at bounding box center [32, 88] width 47 height 12
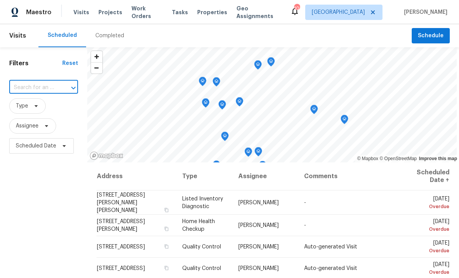
type input "[STREET_ADDRESS][PERSON_NAME]"
click at [31, 107] on li "[STREET_ADDRESS][PERSON_NAME]" at bounding box center [44, 109] width 71 height 21
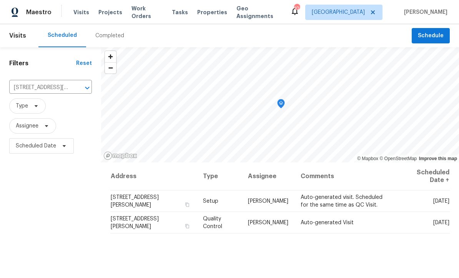
click at [76, 86] on icon "Clear" at bounding box center [77, 88] width 8 height 8
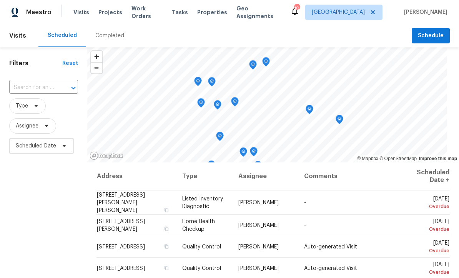
click at [34, 88] on input "text" at bounding box center [32, 88] width 47 height 12
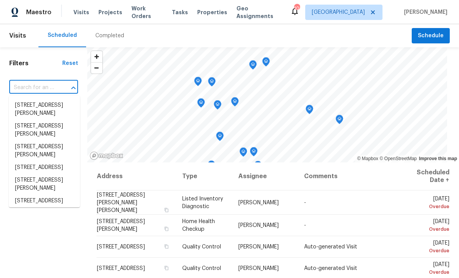
paste input "[STREET_ADDRESS]"
type input "[STREET_ADDRESS]"
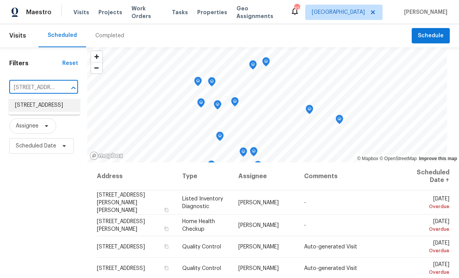
click at [27, 105] on li "[STREET_ADDRESS]" at bounding box center [44, 105] width 71 height 13
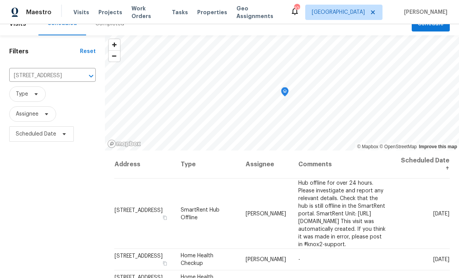
scroll to position [18, 0]
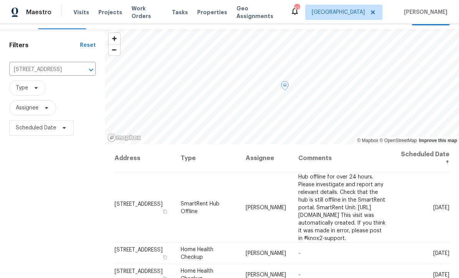
click at [365, 207] on span "Hub offline for over 24 hours. Please investigate and report any relevant detai…" at bounding box center [341, 207] width 87 height 67
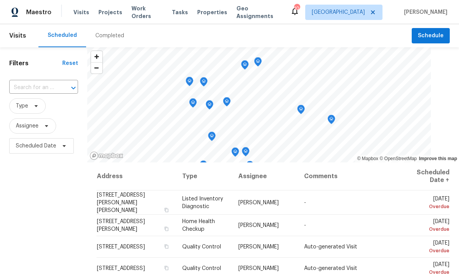
click at [28, 86] on input "text" at bounding box center [32, 88] width 47 height 12
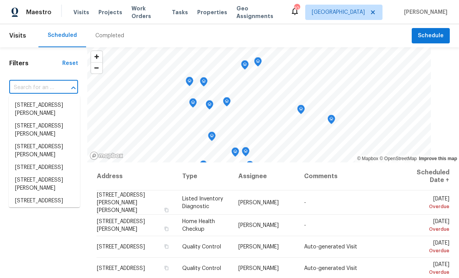
click at [23, 87] on input "text" at bounding box center [32, 88] width 47 height 12
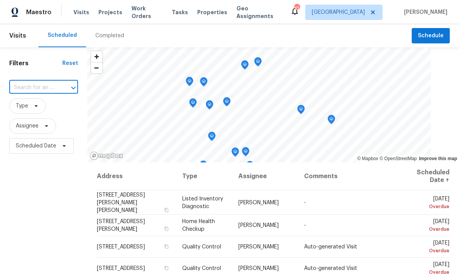
paste input "4726 Brownsville Rd, Powder Springs, GA 30127"
type input "4726 Brownsville Rd, Powder Springs, GA 30127"
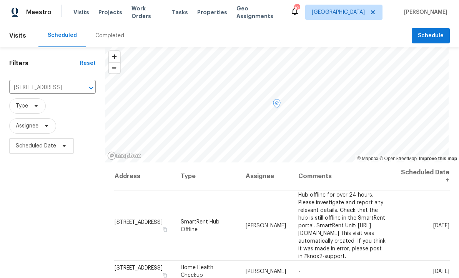
click at [0, 0] on span at bounding box center [0, 0] width 0 height 0
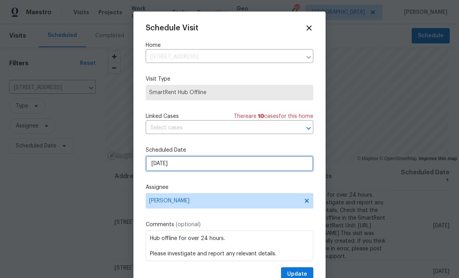
click at [163, 167] on input "9/22/2025" at bounding box center [230, 163] width 168 height 15
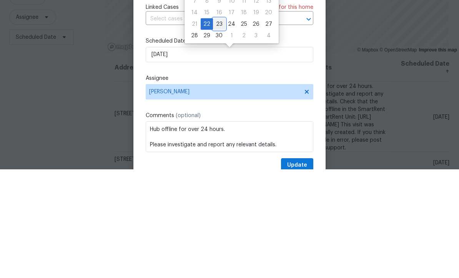
click at [216, 128] on div "23" at bounding box center [219, 133] width 12 height 11
type input "[DATE]"
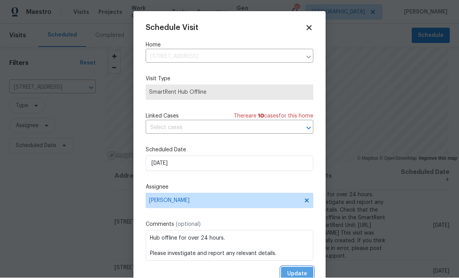
click at [299, 272] on span "Update" at bounding box center [297, 275] width 20 height 10
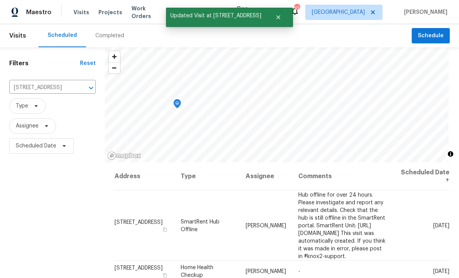
scroll to position [0, 0]
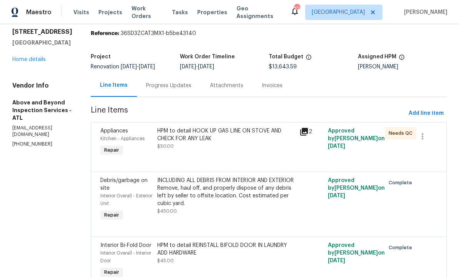
scroll to position [25, 0]
click at [205, 142] on div "HPM to detail HOOK UP GAS LINE ON STOVE AND CHECK FOR ANY LEAK" at bounding box center [226, 135] width 138 height 15
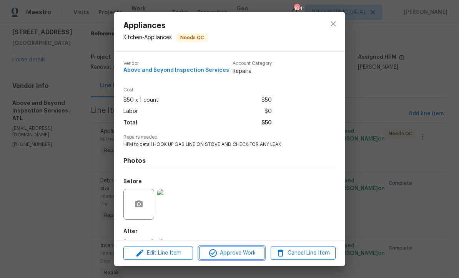
click at [223, 253] on span "Approve Work" at bounding box center [232, 254] width 60 height 10
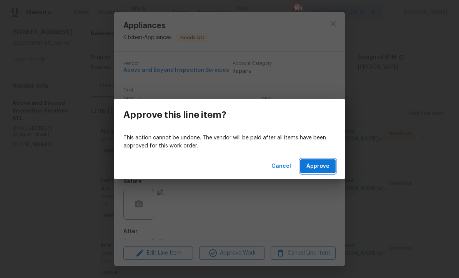
click at [315, 167] on span "Approve" at bounding box center [317, 167] width 23 height 10
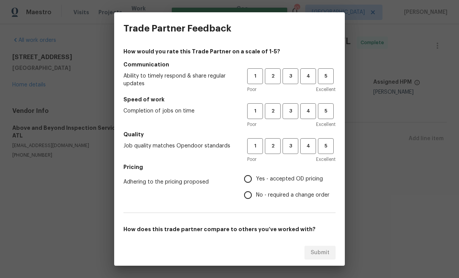
scroll to position [0, 0]
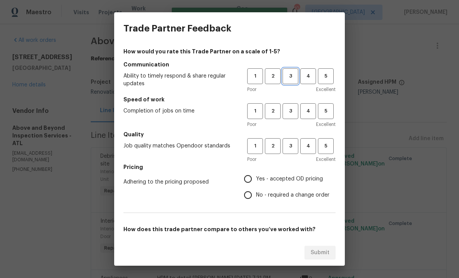
click at [292, 76] on span "3" at bounding box center [290, 76] width 14 height 9
click at [274, 112] on span "2" at bounding box center [273, 111] width 14 height 9
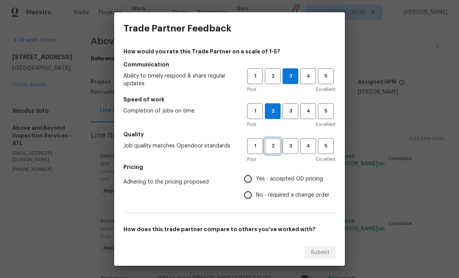
click at [273, 147] on span "2" at bounding box center [273, 146] width 14 height 9
click at [251, 197] on input "No - required a change order" at bounding box center [248, 195] width 16 height 16
radio input "true"
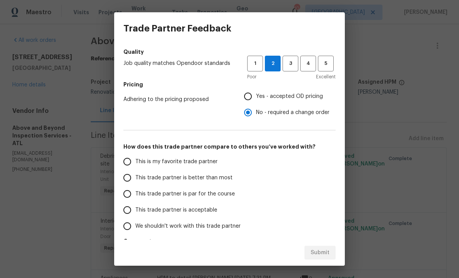
scroll to position [102, 0]
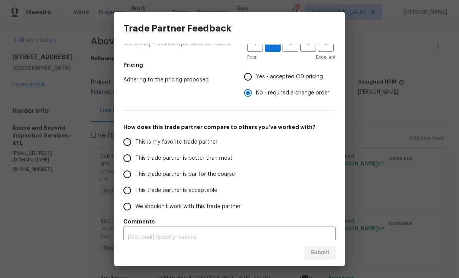
click at [127, 174] on input "This trade partner is par for the course" at bounding box center [127, 175] width 16 height 16
click at [321, 255] on span "Submit" at bounding box center [320, 253] width 19 height 10
radio input "true"
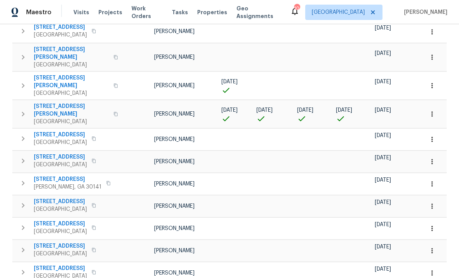
scroll to position [177, 0]
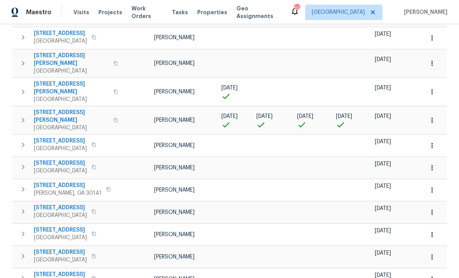
click at [59, 109] on span "[STREET_ADDRESS][PERSON_NAME]" at bounding box center [71, 116] width 75 height 15
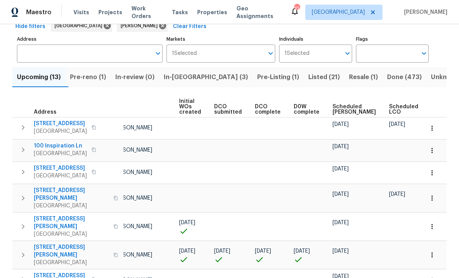
scroll to position [39, 0]
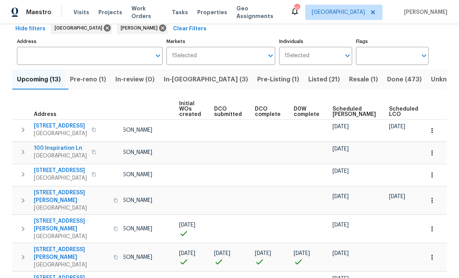
click at [90, 77] on span "Pre-reno (1)" at bounding box center [88, 79] width 36 height 11
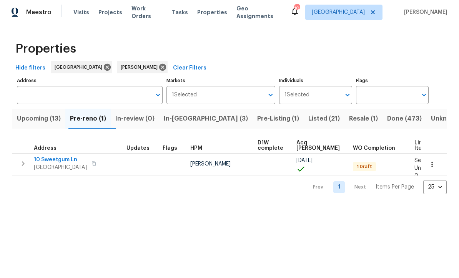
click at [35, 120] on span "Upcoming (13)" at bounding box center [39, 118] width 44 height 11
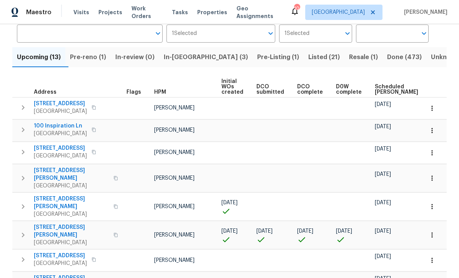
scroll to position [57, 0]
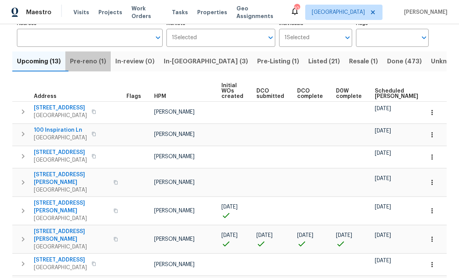
click at [93, 63] on span "Pre-reno (1)" at bounding box center [88, 61] width 36 height 11
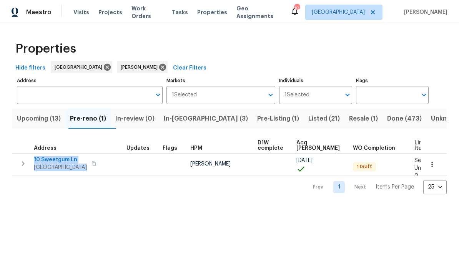
click at [134, 206] on div "Properties Hide filters Atlanta Mirsad Srna Clear Filters Address Address Marke…" at bounding box center [229, 115] width 459 height 183
click at [55, 163] on span "10 Sweetgum Ln" at bounding box center [60, 160] width 53 height 8
click at [37, 117] on span "Upcoming (13)" at bounding box center [39, 118] width 44 height 11
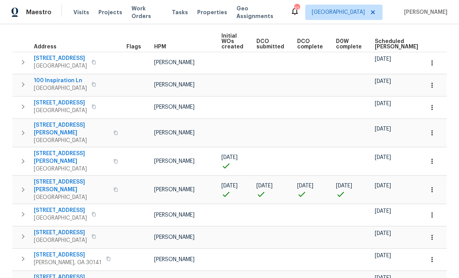
scroll to position [110, 0]
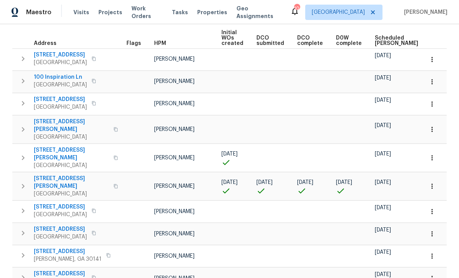
click at [436, 183] on icon "button" at bounding box center [432, 187] width 8 height 8
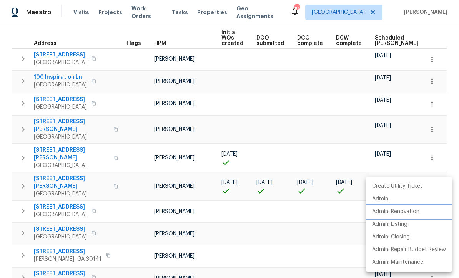
click at [415, 215] on p "Admin: Renovation" at bounding box center [395, 212] width 47 height 8
click at [449, 113] on div at bounding box center [229, 139] width 459 height 278
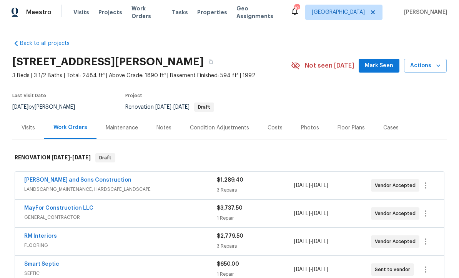
click at [271, 127] on div "Costs" at bounding box center [275, 128] width 15 height 8
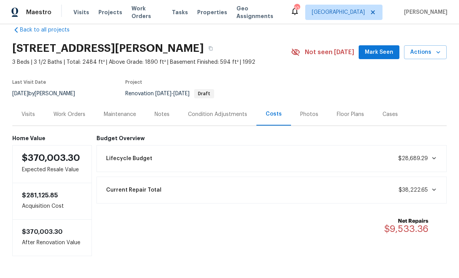
scroll to position [13, 0]
click at [67, 113] on div "Work Orders" at bounding box center [69, 115] width 32 height 8
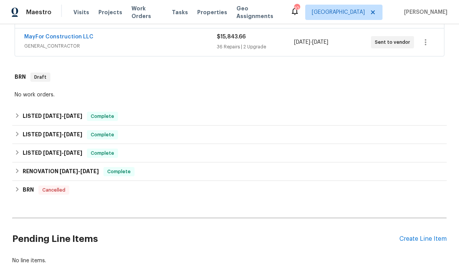
scroll to position [256, 0]
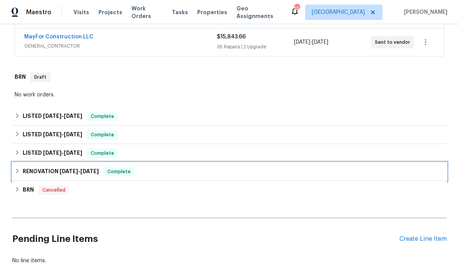
click at [49, 170] on h6 "RENOVATION [DATE] - [DATE]" at bounding box center [61, 171] width 76 height 9
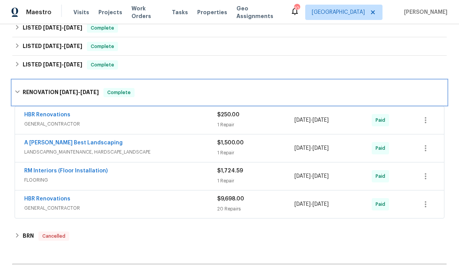
scroll to position [344, 0]
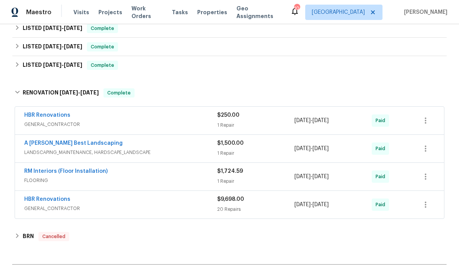
click at [44, 198] on link "HBR Renovations" at bounding box center [47, 199] width 46 height 5
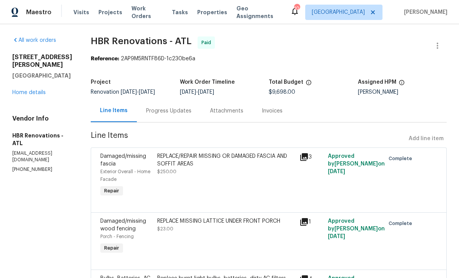
click at [25, 93] on link "Home details" at bounding box center [28, 92] width 33 height 5
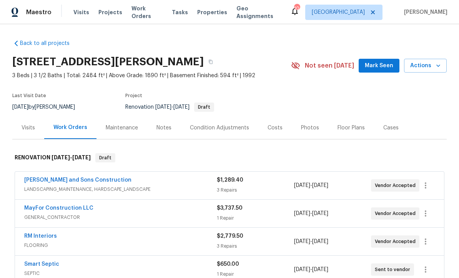
click at [162, 130] on div "Notes" at bounding box center [164, 128] width 15 height 8
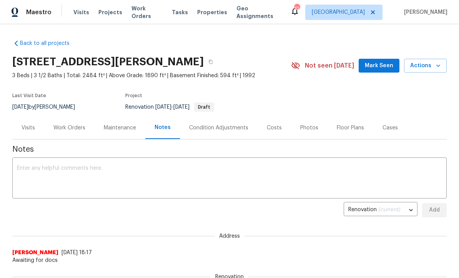
click at [67, 127] on div "Work Orders" at bounding box center [69, 128] width 32 height 8
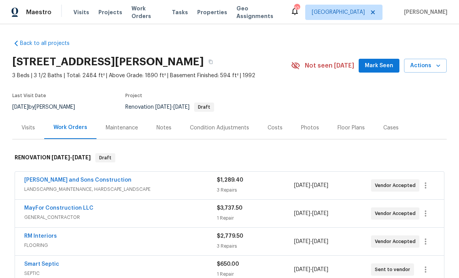
click at [375, 62] on span "Mark Seen" at bounding box center [379, 66] width 28 height 10
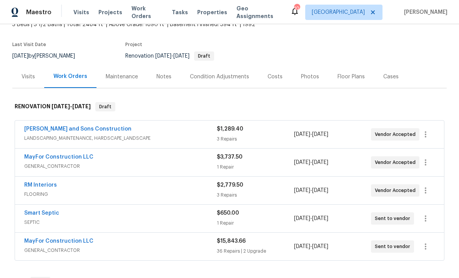
scroll to position [52, 0]
click at [49, 239] on link "MayFor Construction LLC" at bounding box center [58, 240] width 69 height 5
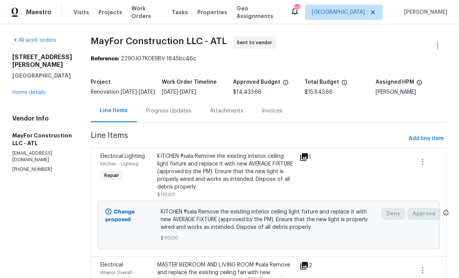
click at [23, 90] on link "Home details" at bounding box center [28, 92] width 33 height 5
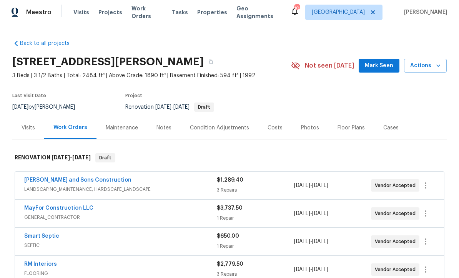
click at [160, 130] on div "Notes" at bounding box center [164, 128] width 15 height 8
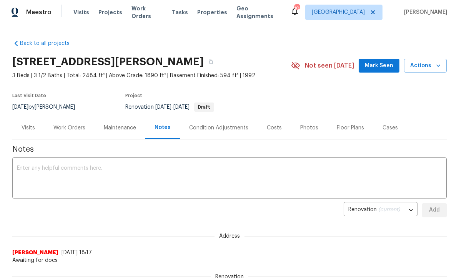
click at [22, 168] on textarea at bounding box center [229, 179] width 425 height 27
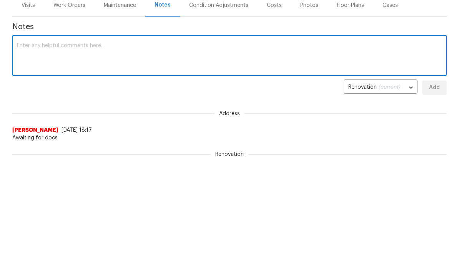
click at [22, 166] on textarea at bounding box center [229, 179] width 425 height 27
paste textarea "Lor, ipsu Dolorsitame Consectetu Adipisc Elits Doei temporin utl e dol magnaali…"
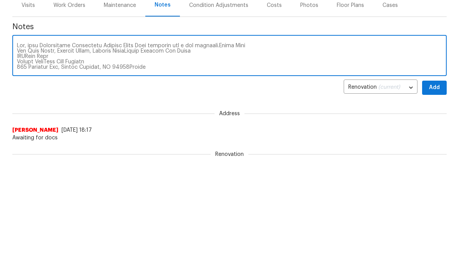
scroll to position [194, 0]
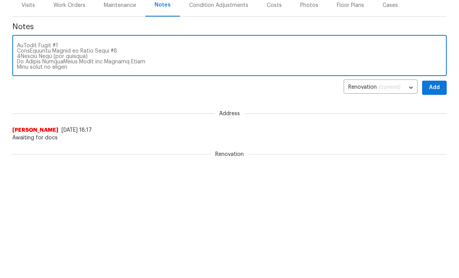
type textarea "Lor, ipsu Dolorsitame Consectetu Adipisc Elits Doei temporin utl e dol magnaali…"
click at [439, 206] on span "Add" at bounding box center [434, 211] width 12 height 10
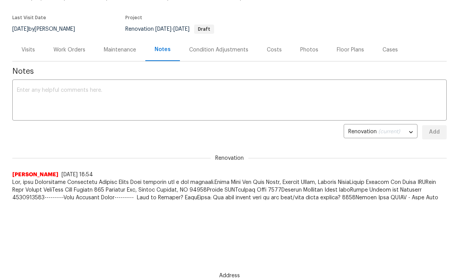
scroll to position [0, 0]
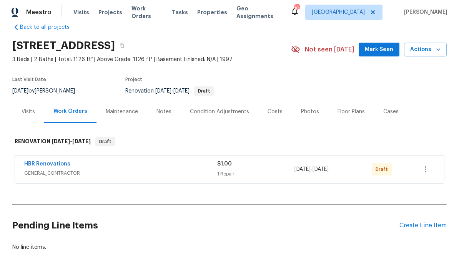
scroll to position [16, 0]
click at [28, 112] on div "Visits" at bounding box center [28, 112] width 13 height 8
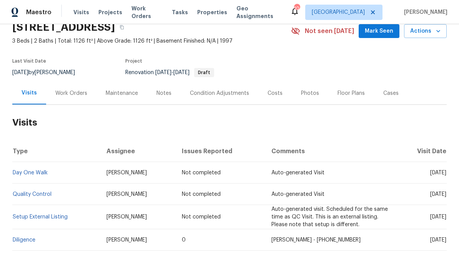
scroll to position [34, 0]
click at [22, 241] on link "Diligence" at bounding box center [24, 240] width 23 height 5
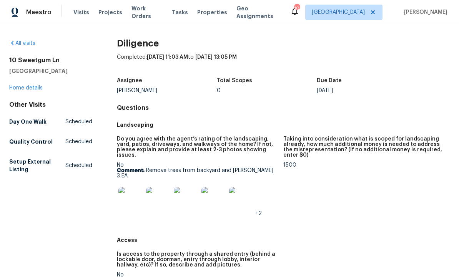
click at [130, 188] on img at bounding box center [130, 199] width 25 height 25
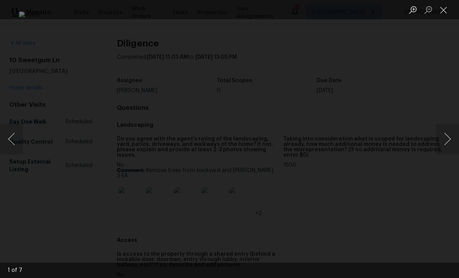
click at [449, 138] on button "Next image" at bounding box center [447, 139] width 23 height 31
click at [448, 140] on button "Next image" at bounding box center [447, 139] width 23 height 31
click at [448, 142] on button "Next image" at bounding box center [447, 139] width 23 height 31
click at [449, 141] on button "Next image" at bounding box center [447, 139] width 23 height 31
click at [449, 139] on button "Next image" at bounding box center [447, 139] width 23 height 31
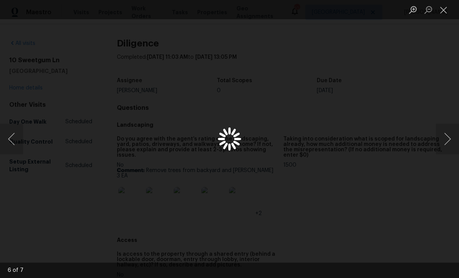
click at [11, 139] on button "Previous image" at bounding box center [11, 139] width 23 height 31
click at [8, 136] on button "Previous image" at bounding box center [11, 139] width 23 height 31
click at [14, 137] on button "Previous image" at bounding box center [11, 139] width 23 height 31
click at [12, 137] on button "Previous image" at bounding box center [11, 139] width 23 height 31
click at [447, 139] on button "Next image" at bounding box center [447, 139] width 23 height 31
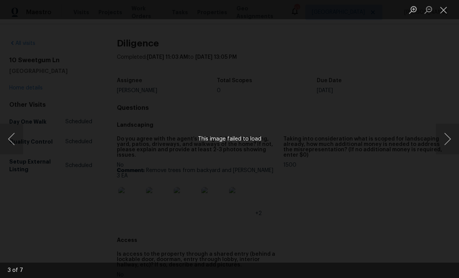
click at [447, 141] on button "Next image" at bounding box center [447, 139] width 23 height 31
click at [449, 142] on button "Next image" at bounding box center [447, 139] width 23 height 31
click at [448, 140] on button "Next image" at bounding box center [447, 139] width 23 height 31
click at [450, 142] on button "Next image" at bounding box center [447, 139] width 23 height 31
click at [449, 143] on button "Next image" at bounding box center [447, 139] width 23 height 31
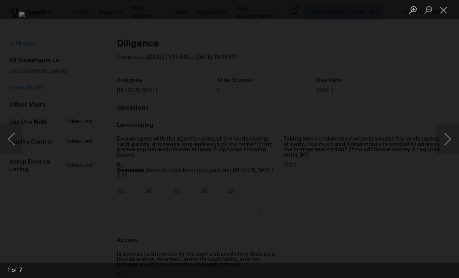
click at [449, 142] on button "Next image" at bounding box center [447, 139] width 23 height 31
click at [444, 13] on button "Close lightbox" at bounding box center [443, 9] width 15 height 13
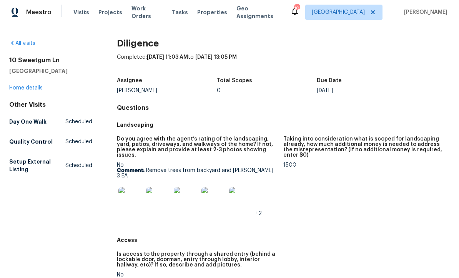
click at [24, 87] on link "Home details" at bounding box center [25, 87] width 33 height 5
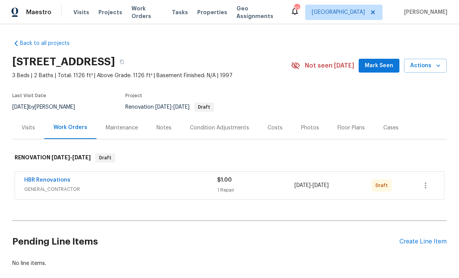
click at [206, 126] on div "Condition Adjustments" at bounding box center [219, 128] width 59 height 8
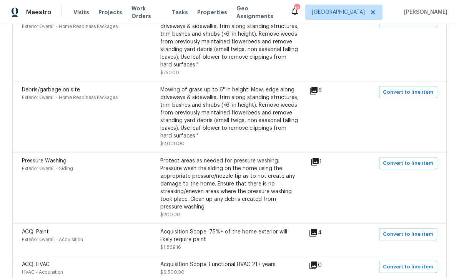
scroll to position [395, 0]
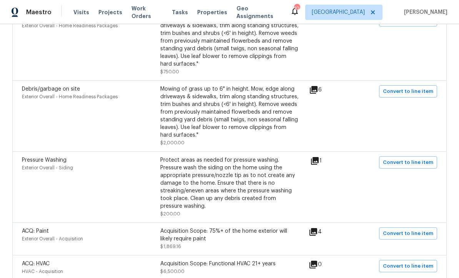
click at [316, 91] on icon at bounding box center [314, 90] width 8 height 8
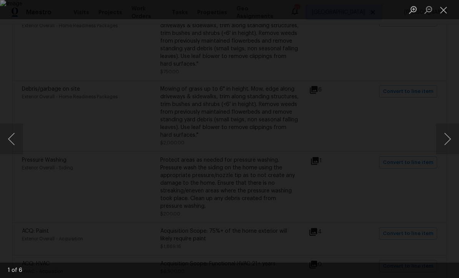
click at [450, 130] on button "Next image" at bounding box center [447, 139] width 23 height 31
click at [449, 129] on button "Next image" at bounding box center [447, 139] width 23 height 31
click at [448, 128] on button "Next image" at bounding box center [447, 139] width 23 height 31
click at [444, 10] on button "Close lightbox" at bounding box center [443, 9] width 15 height 13
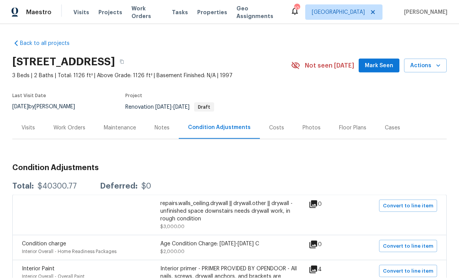
scroll to position [0, 0]
